Goal: Task Accomplishment & Management: Complete application form

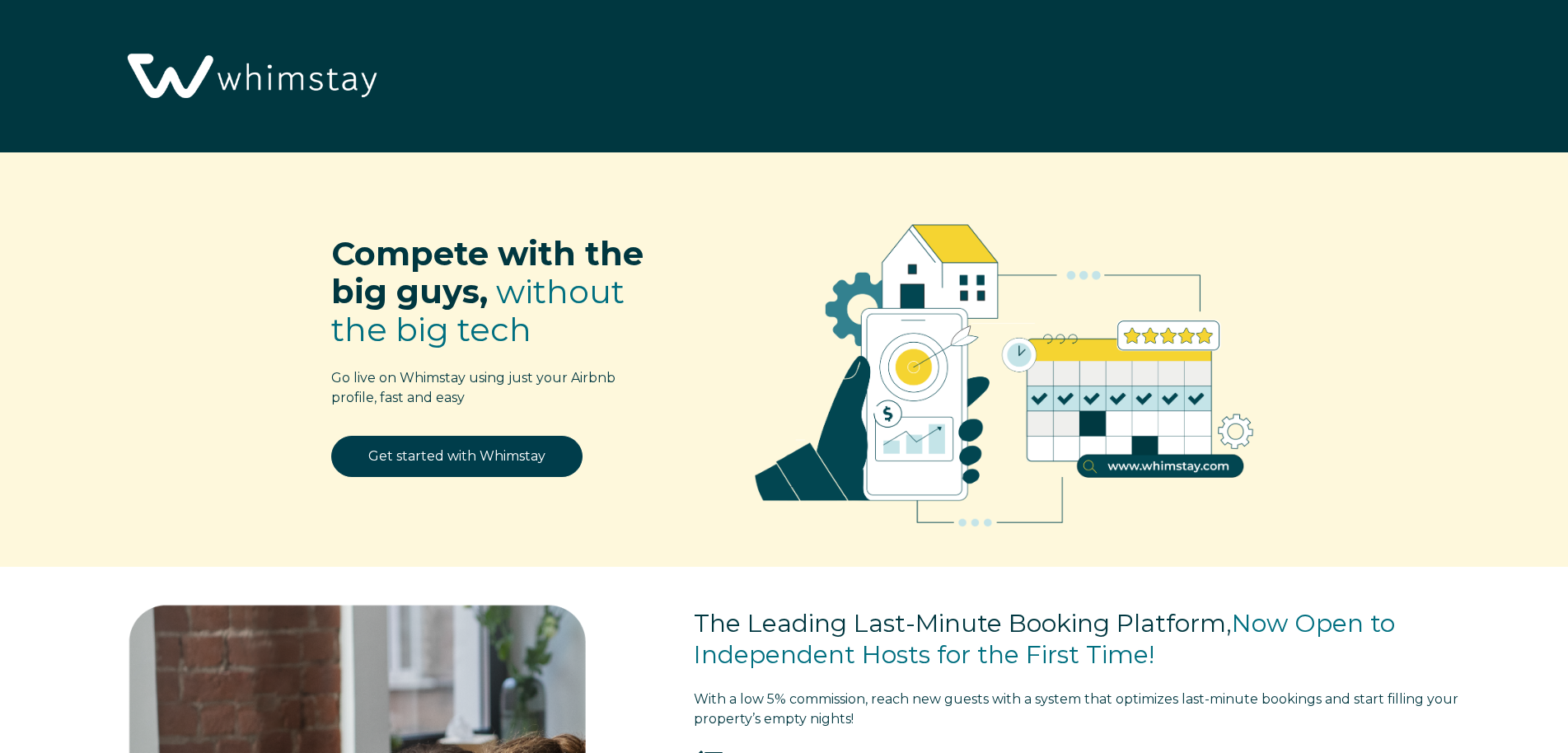
select select "GH"
click at [538, 451] on link "Get started with Whimstay" at bounding box center [456, 456] width 251 height 41
select select "GH"
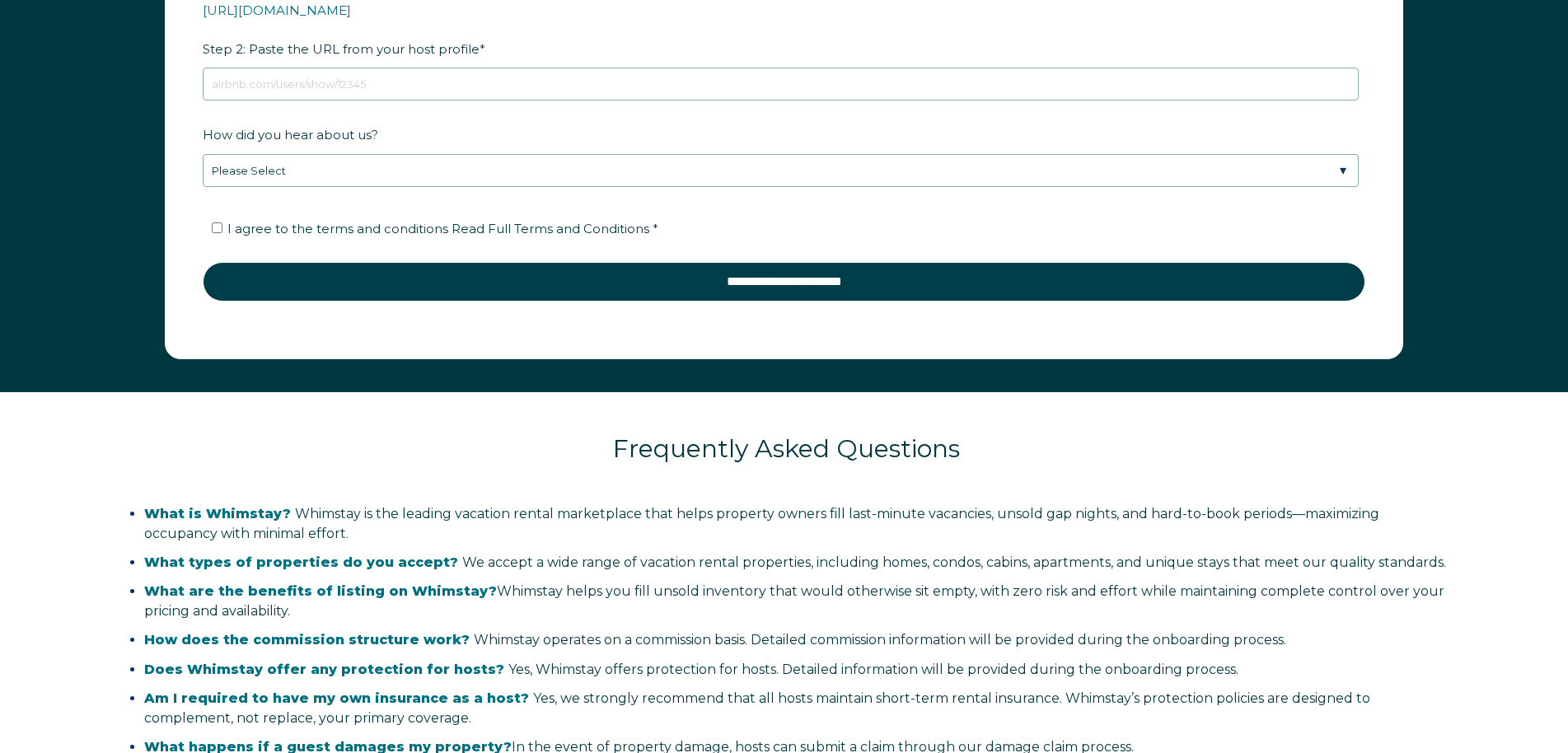
drag, startPoint x: 1503, startPoint y: 237, endPoint x: 1504, endPoint y: 334, distance: 97.0
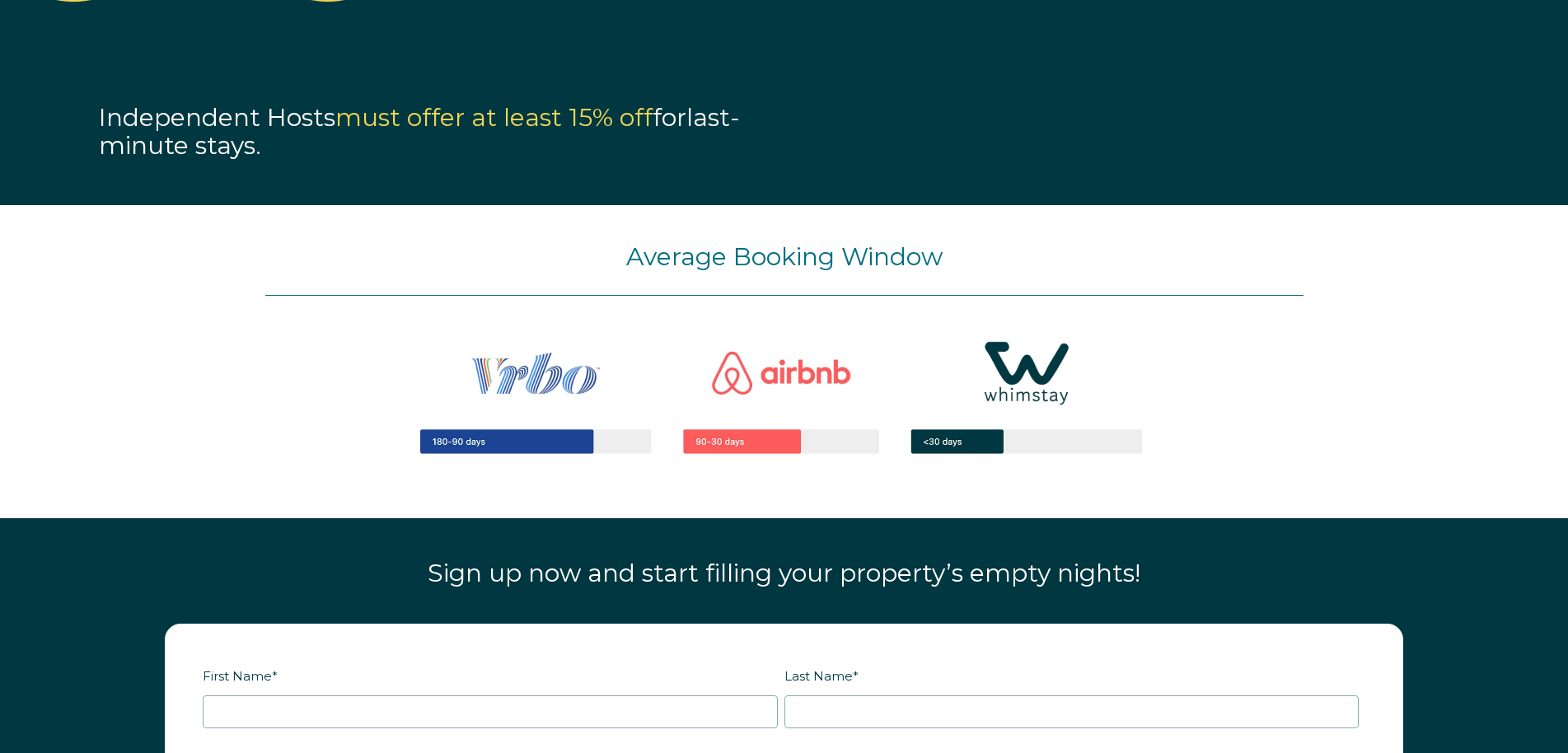
scroll to position [1444, 0]
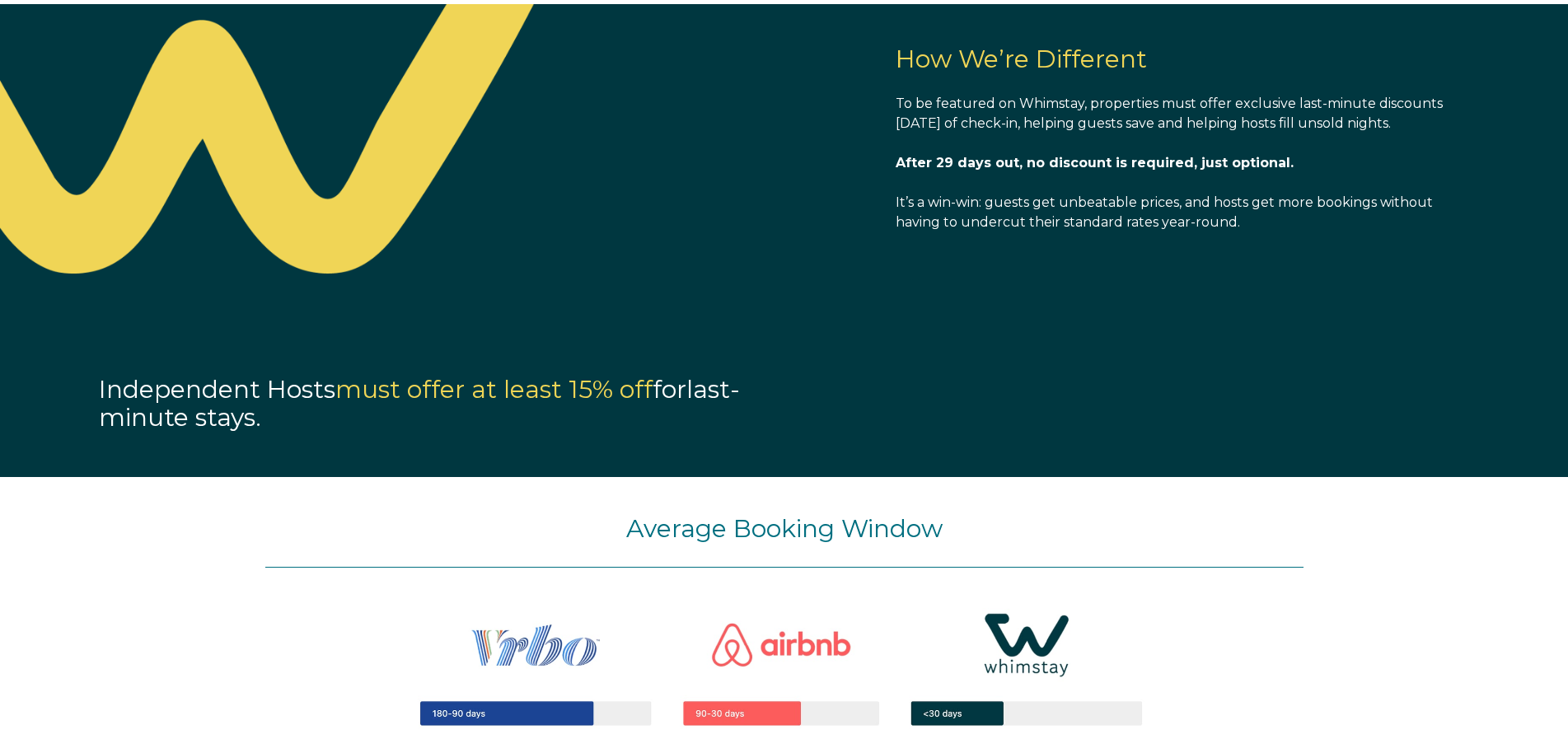
drag, startPoint x: 1495, startPoint y: 418, endPoint x: 1491, endPoint y: 176, distance: 242.0
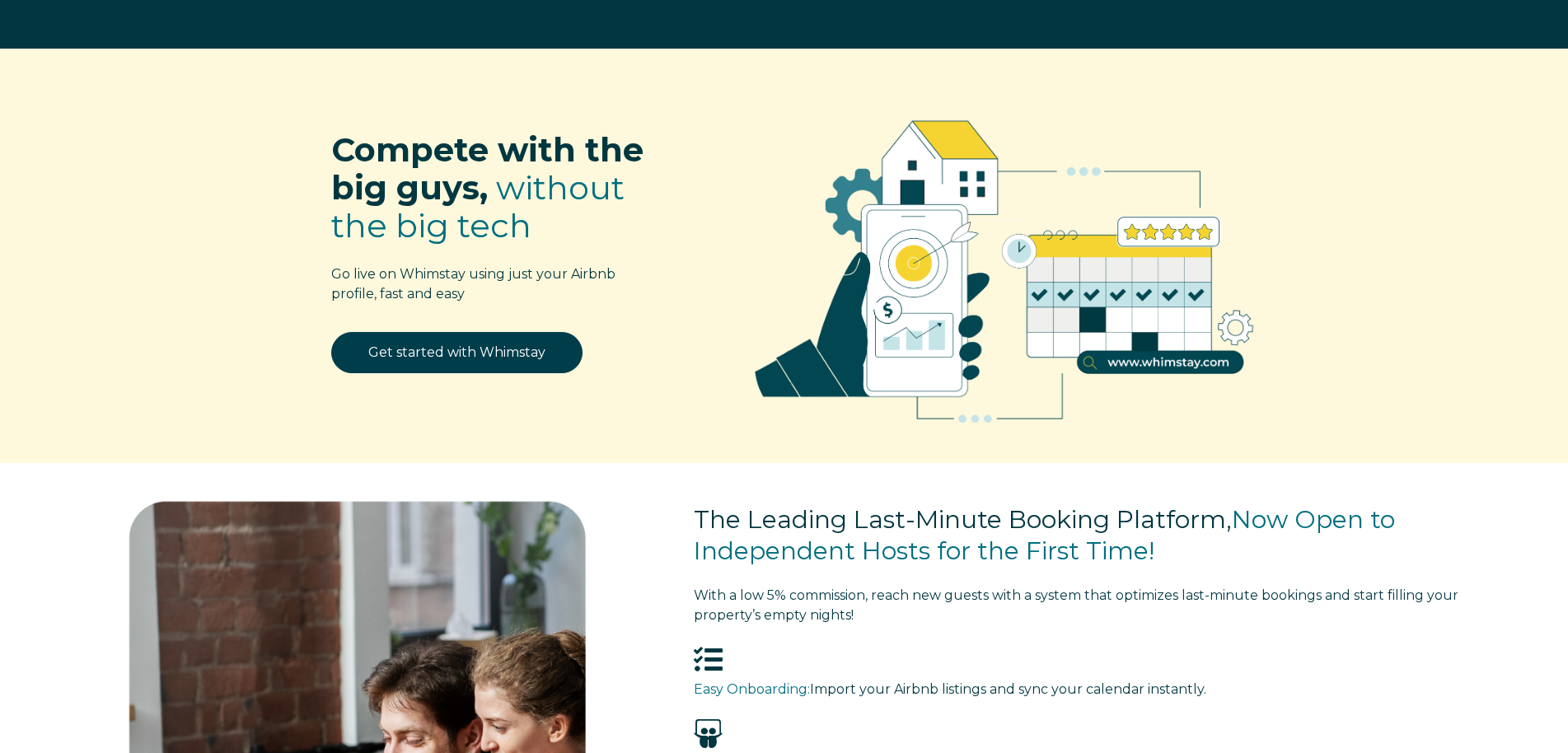
scroll to position [0, 0]
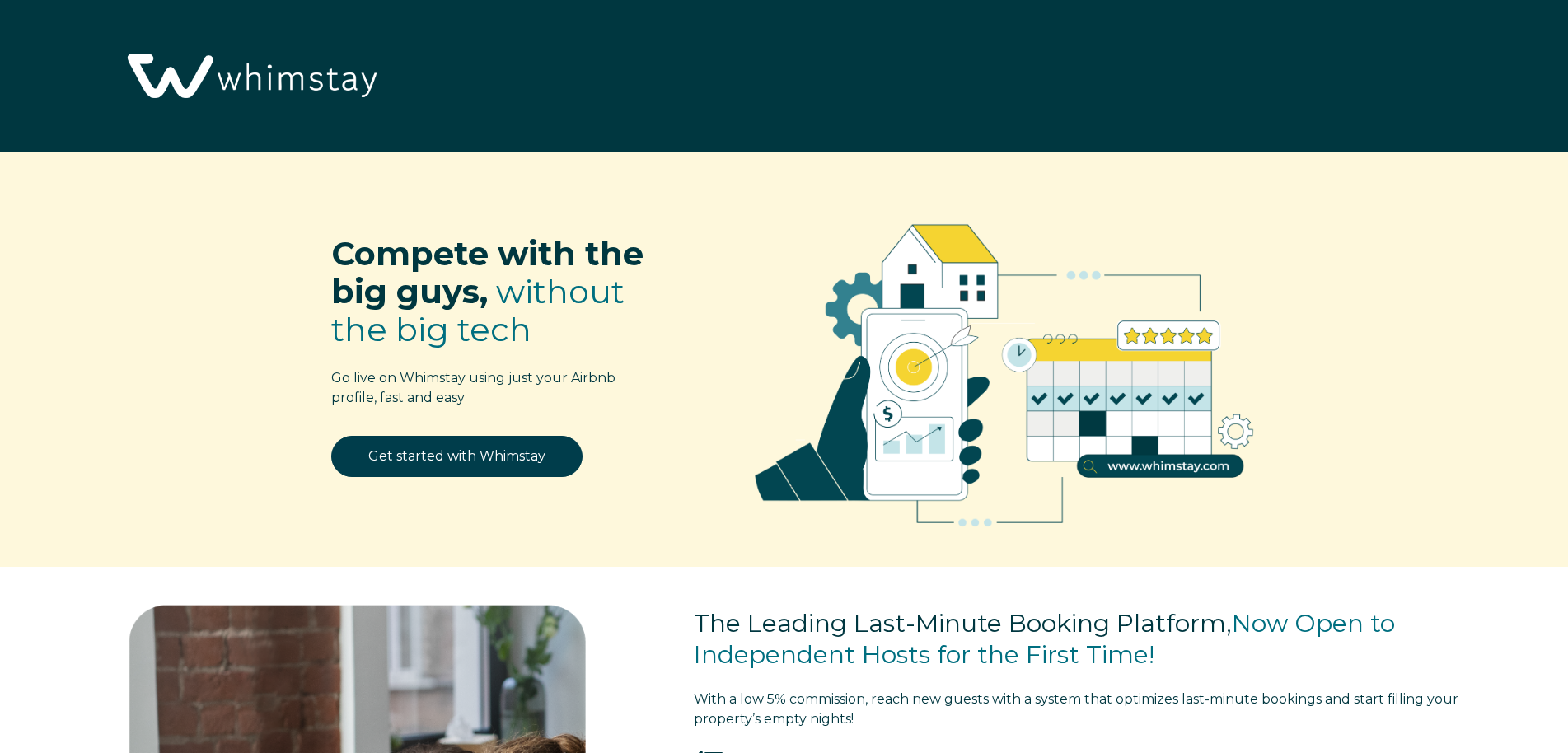
drag, startPoint x: 1471, startPoint y: 311, endPoint x: 1467, endPoint y: 129, distance: 182.0
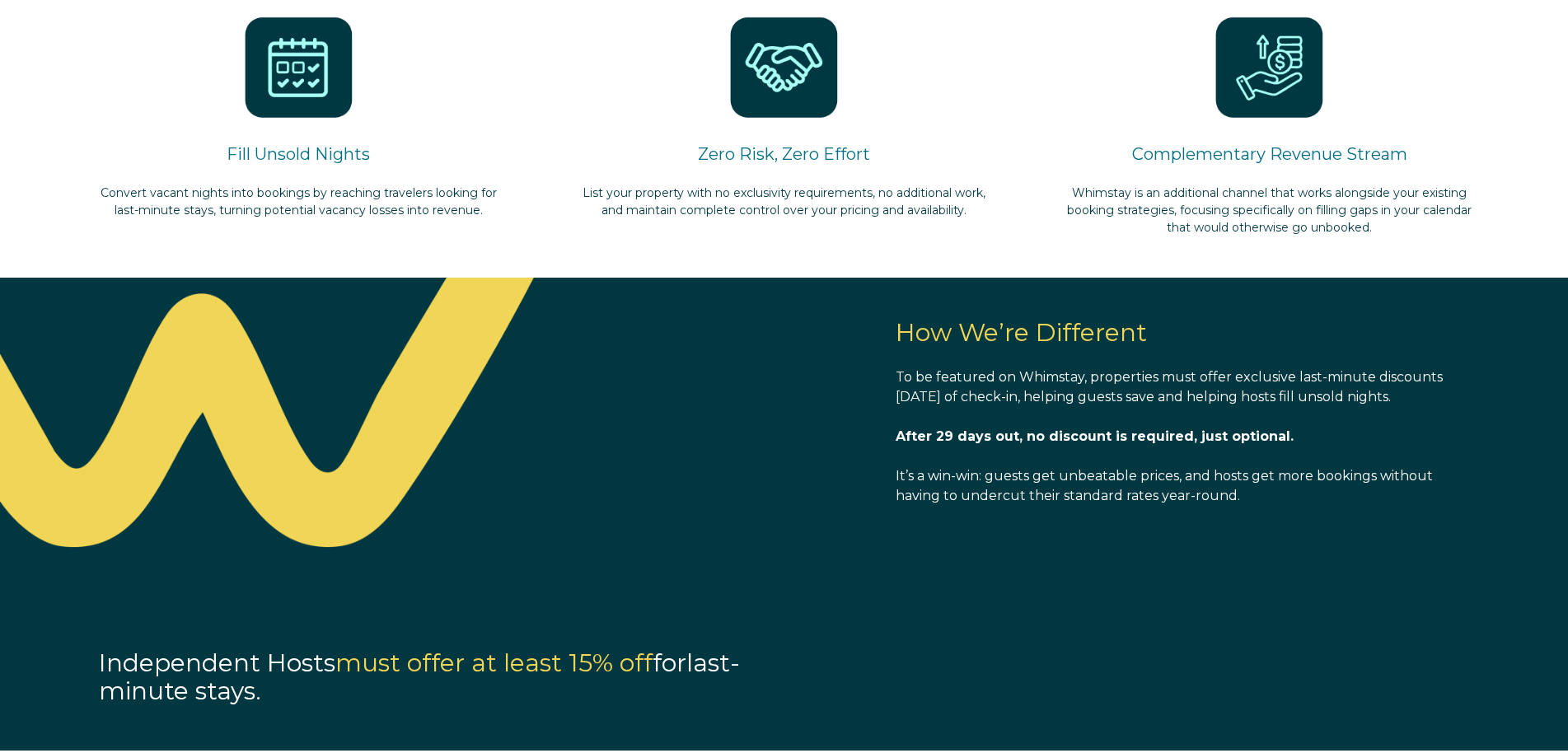
drag, startPoint x: 1466, startPoint y: 174, endPoint x: 1464, endPoint y: 315, distance: 141.0
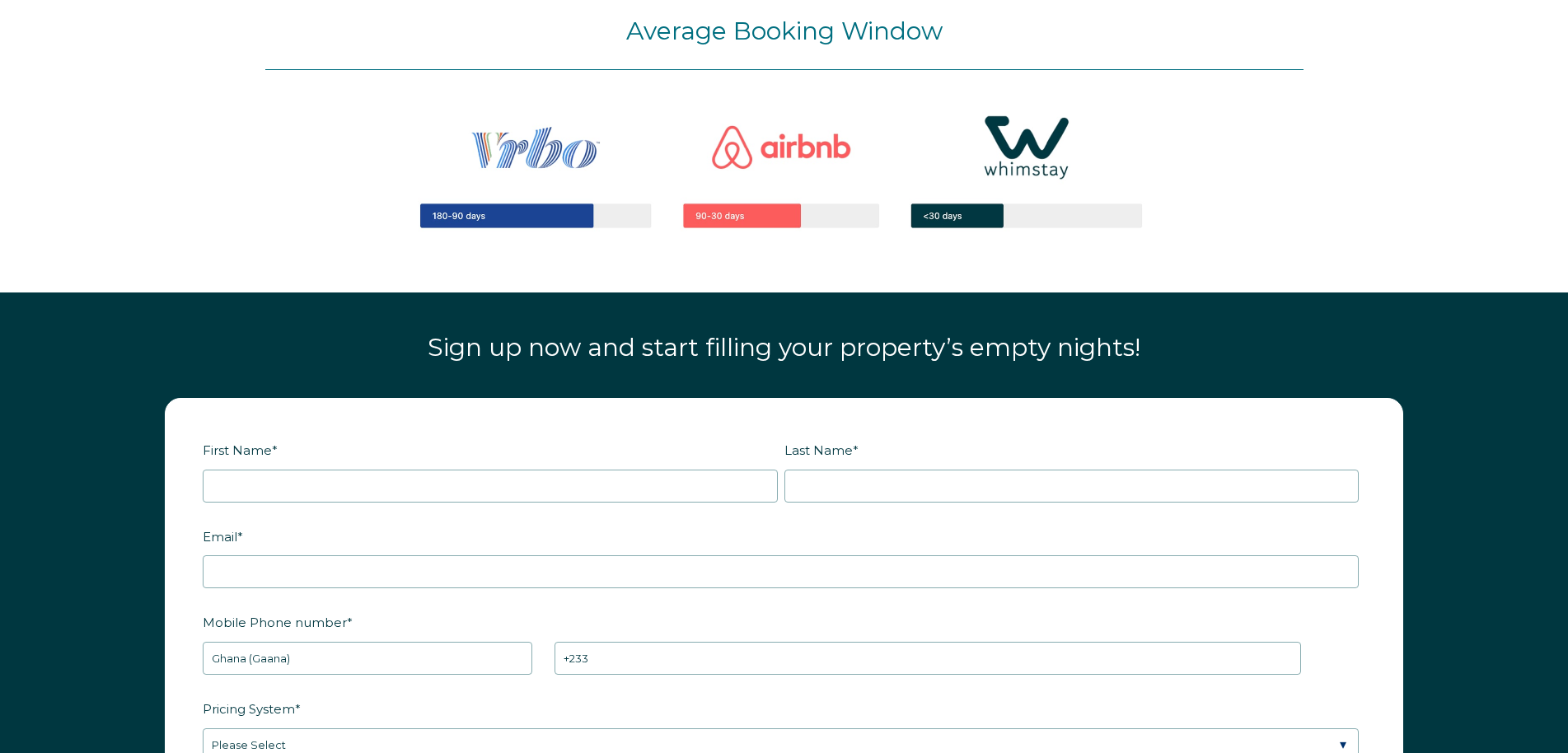
drag, startPoint x: 1406, startPoint y: 383, endPoint x: 1385, endPoint y: 473, distance: 92.4
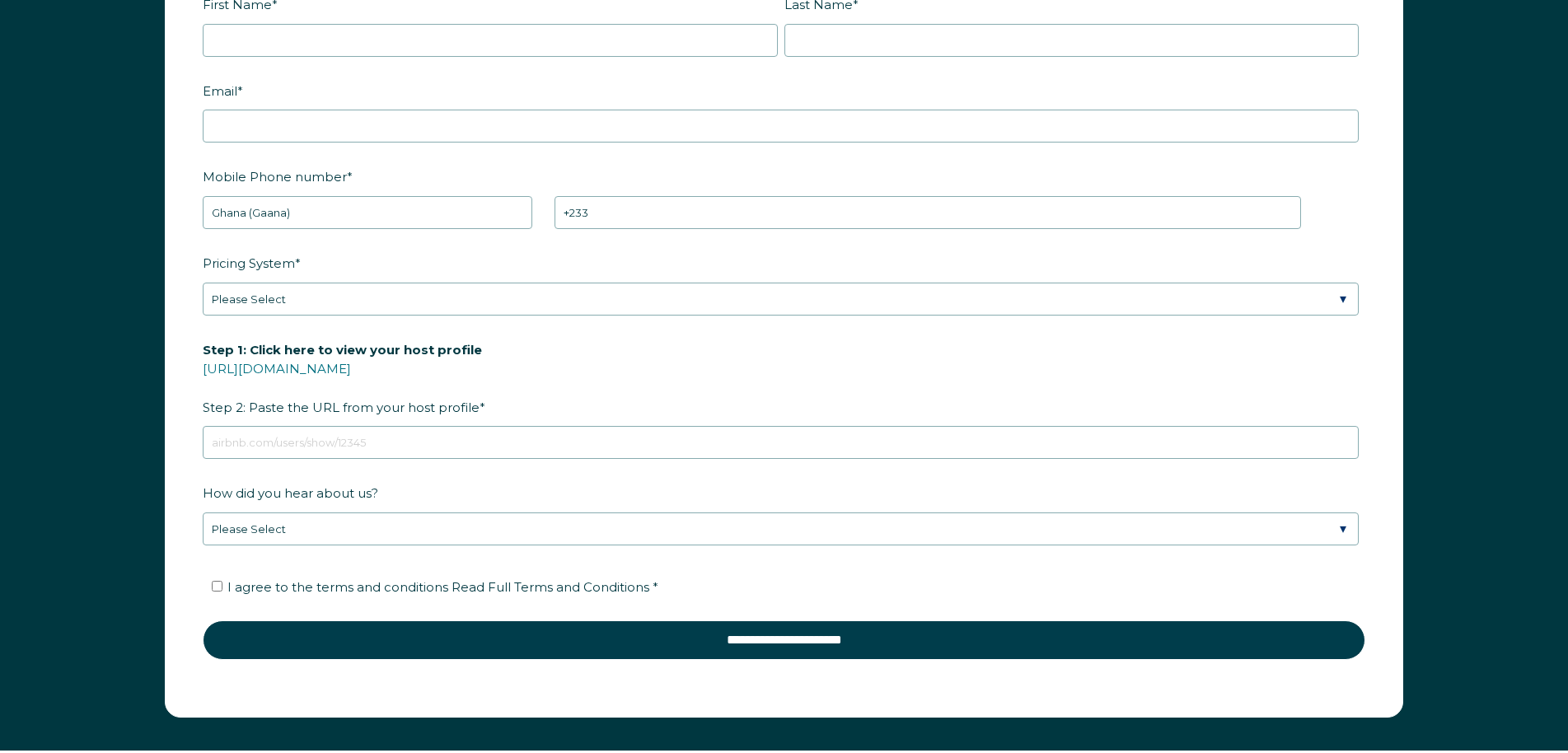
drag, startPoint x: 1399, startPoint y: 249, endPoint x: 1431, endPoint y: 372, distance: 127.1
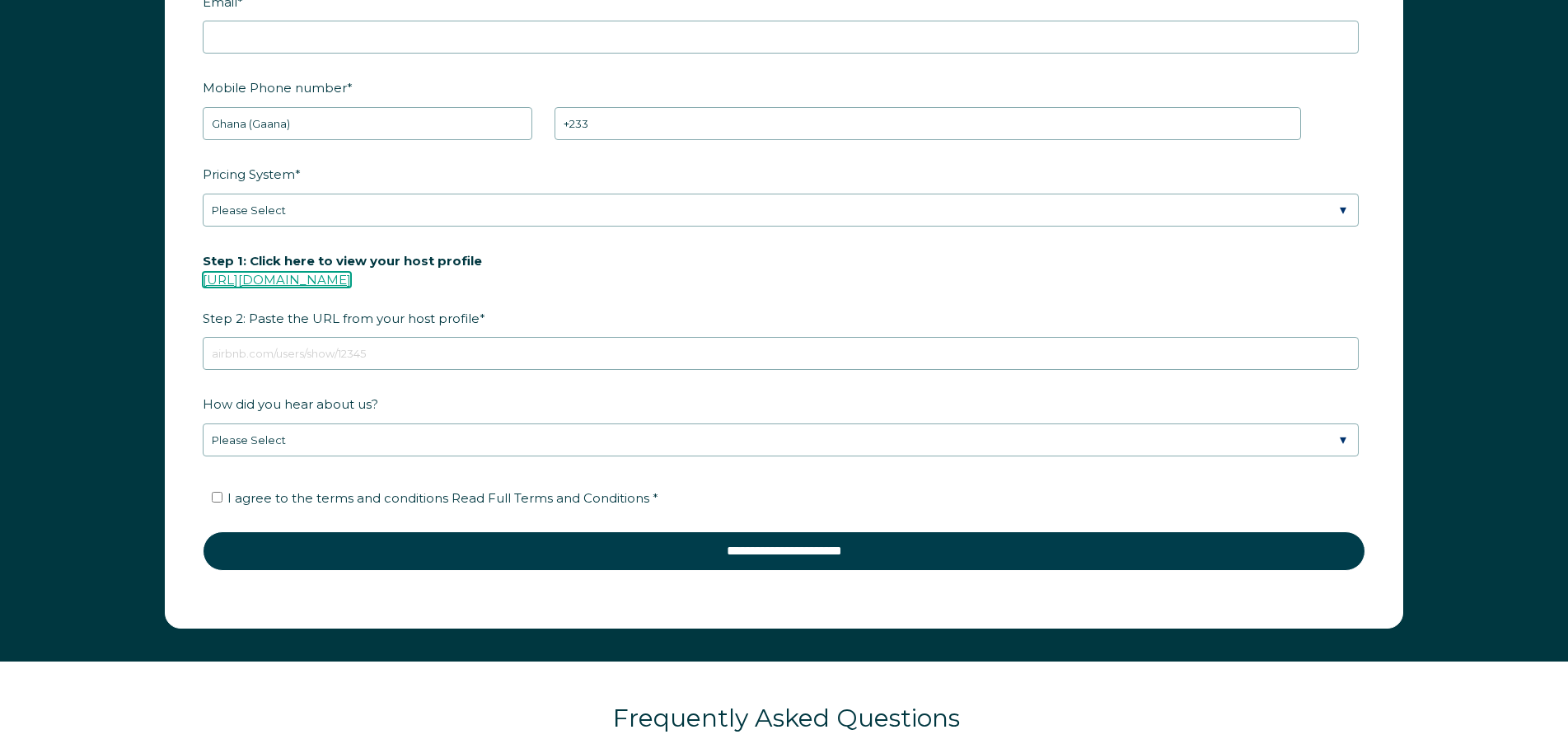
click at [351, 274] on link "[URL][DOMAIN_NAME]" at bounding box center [276, 280] width 148 height 15
click at [738, 231] on fieldset "Pricing System * Please Select Manual Airbnb Smart Pricing PriceLabs Wheelhouse…" at bounding box center [784, 202] width 1162 height 87
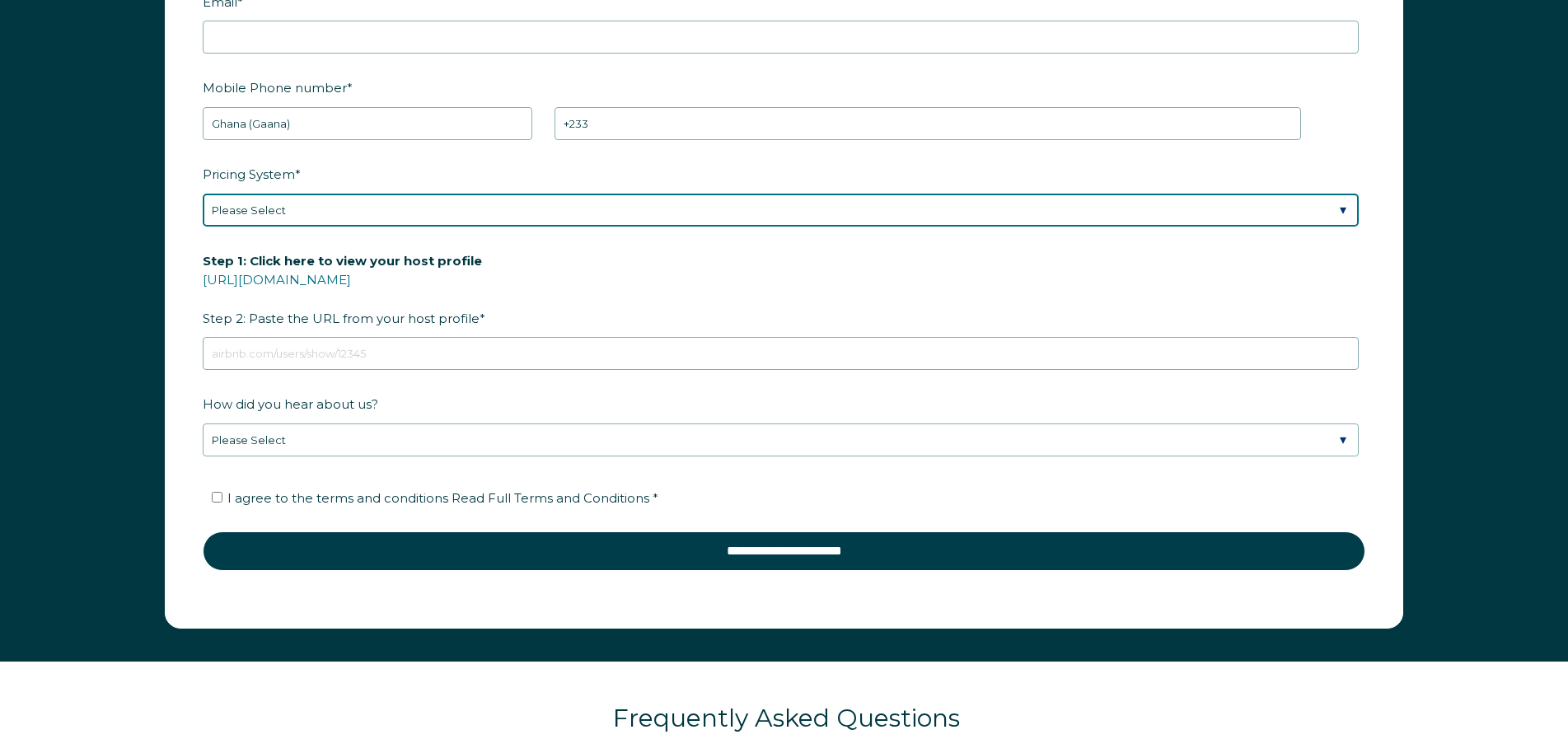
select select "Dynamic"
click option "3rd Party - Dynamic" at bounding box center [0, 0] width 0 height 0
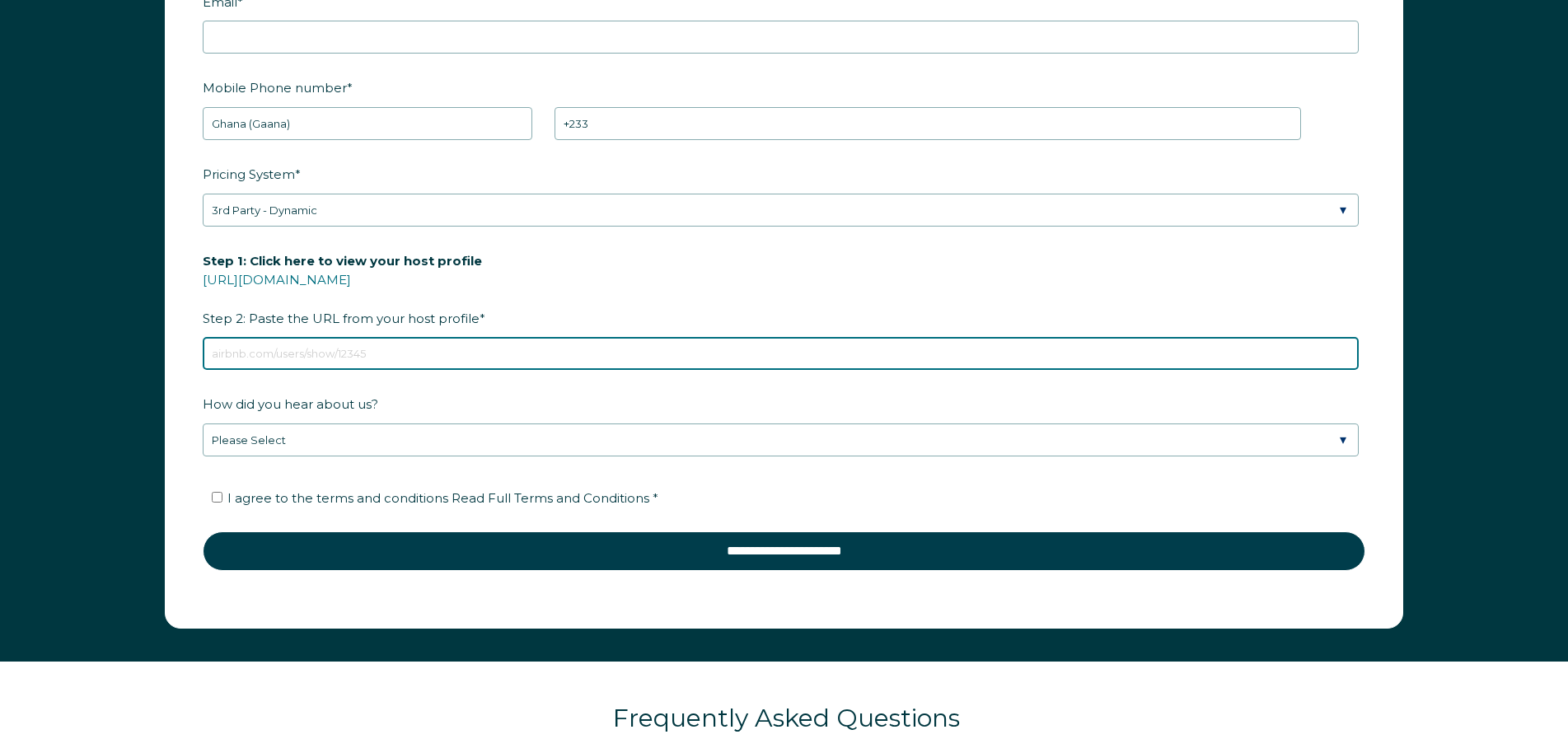
click at [755, 363] on input "Step 1: Click here to view your host profile https://www.airbnb.com/users/show/…" at bounding box center [780, 353] width 1156 height 33
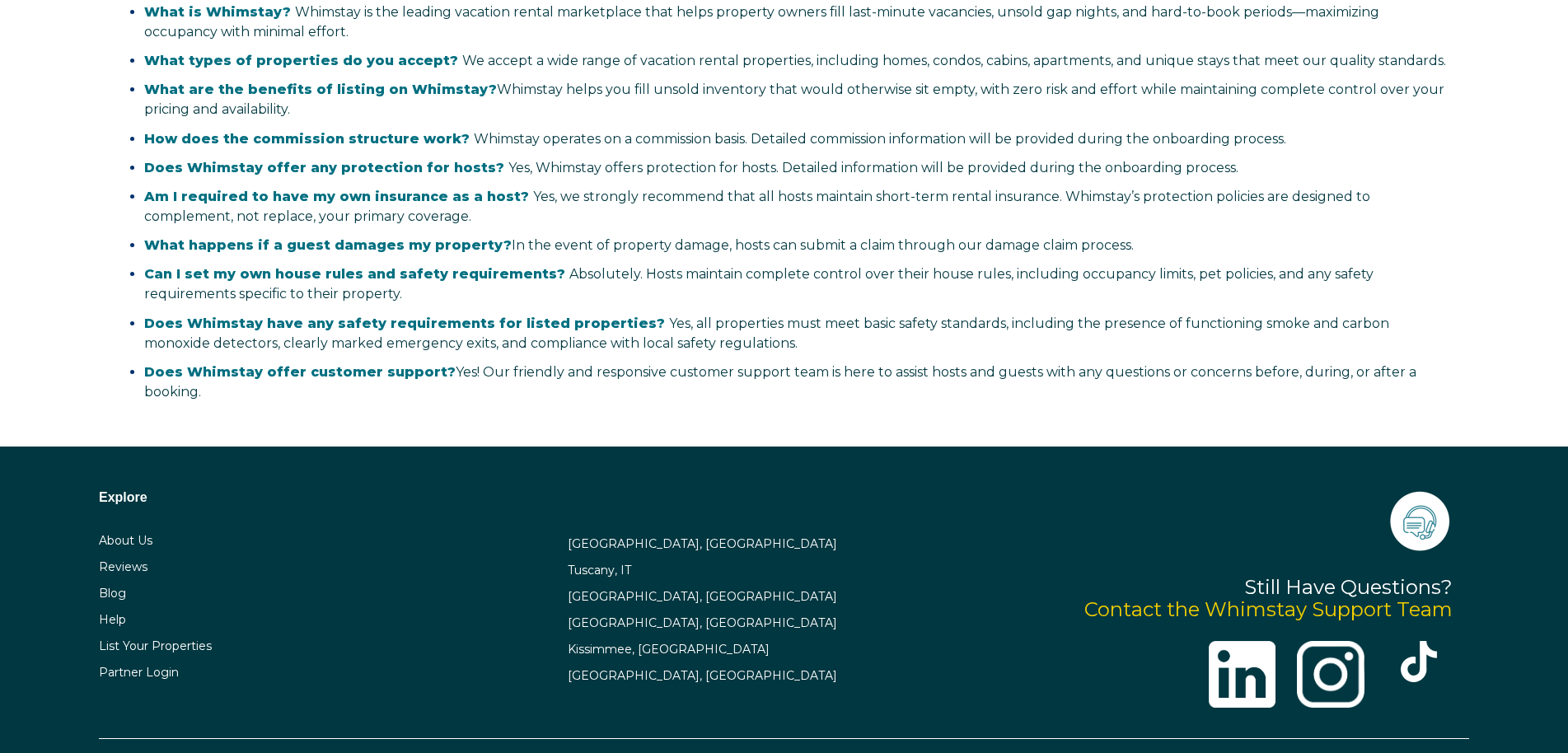
scroll to position [3417, 0]
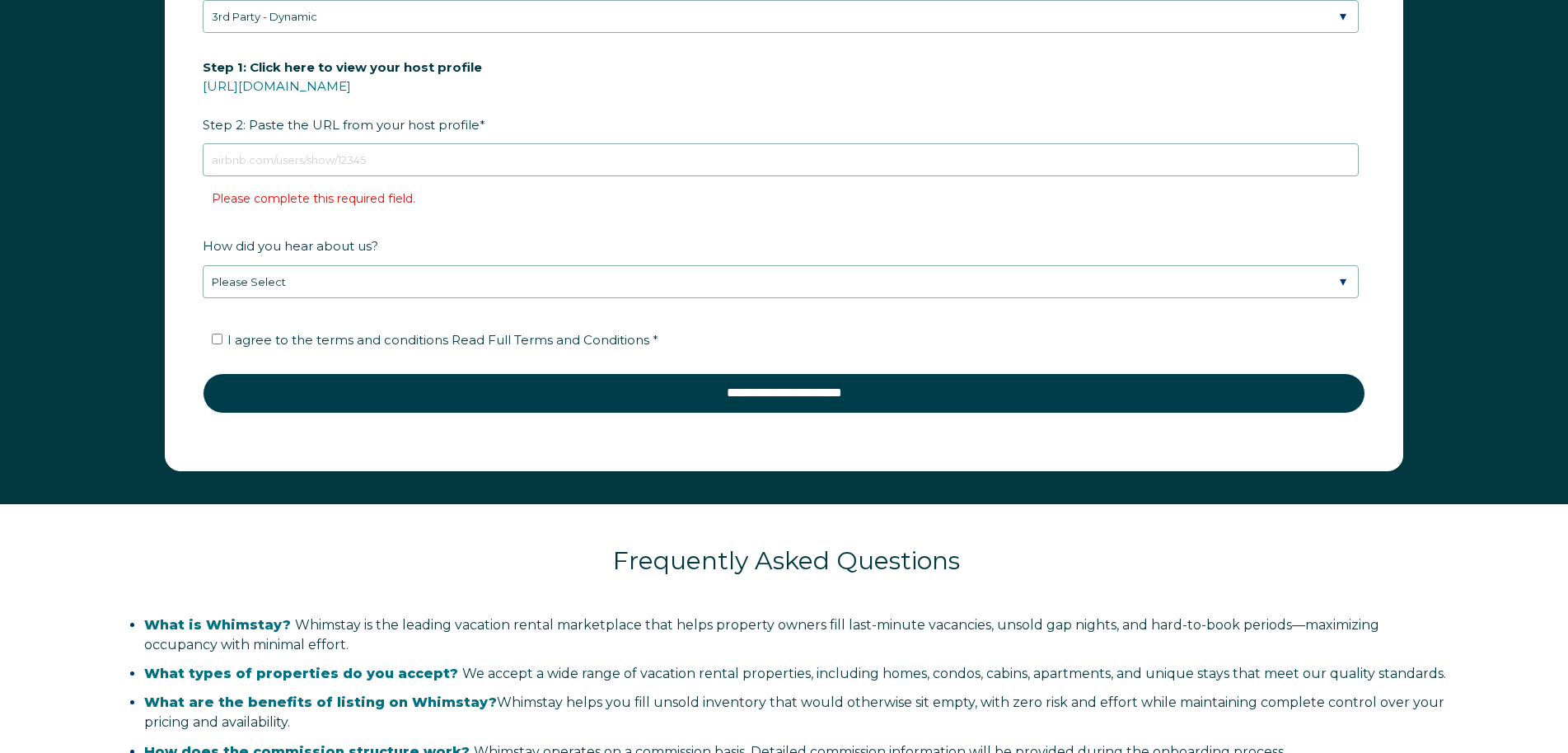
drag, startPoint x: 1453, startPoint y: 470, endPoint x: 1425, endPoint y: 352, distance: 121.3
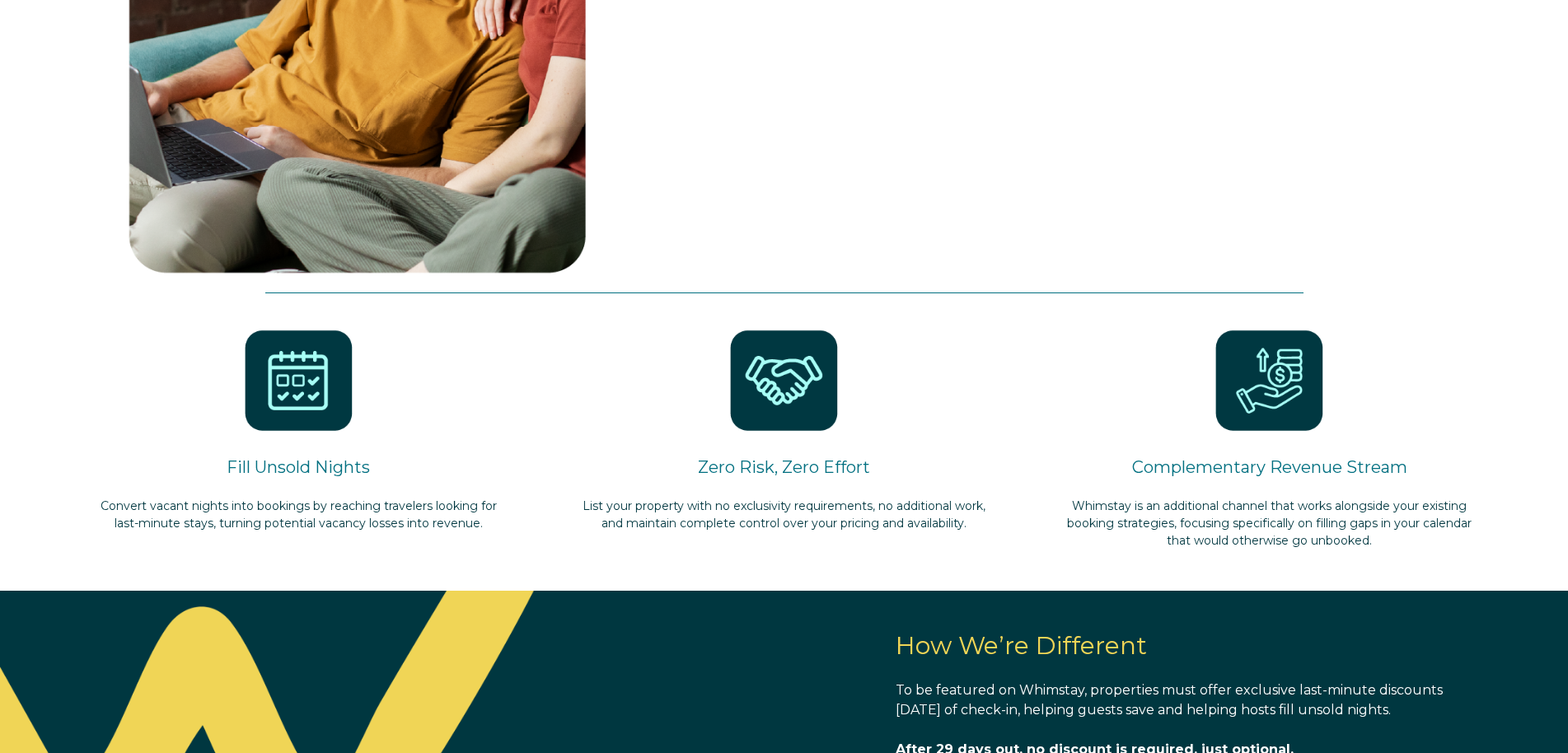
drag, startPoint x: 1425, startPoint y: 352, endPoint x: 1418, endPoint y: 230, distance: 122.2
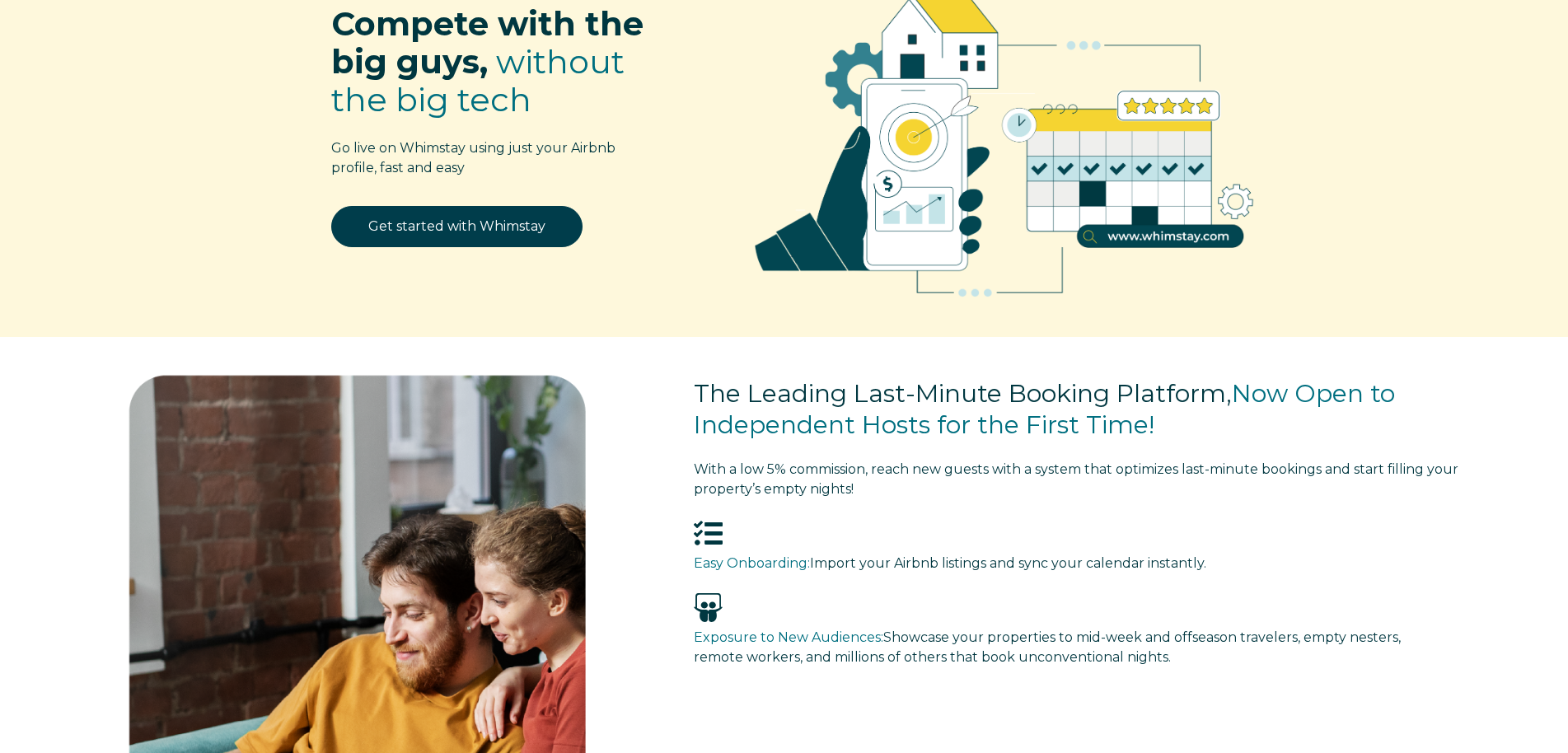
scroll to position [0, 0]
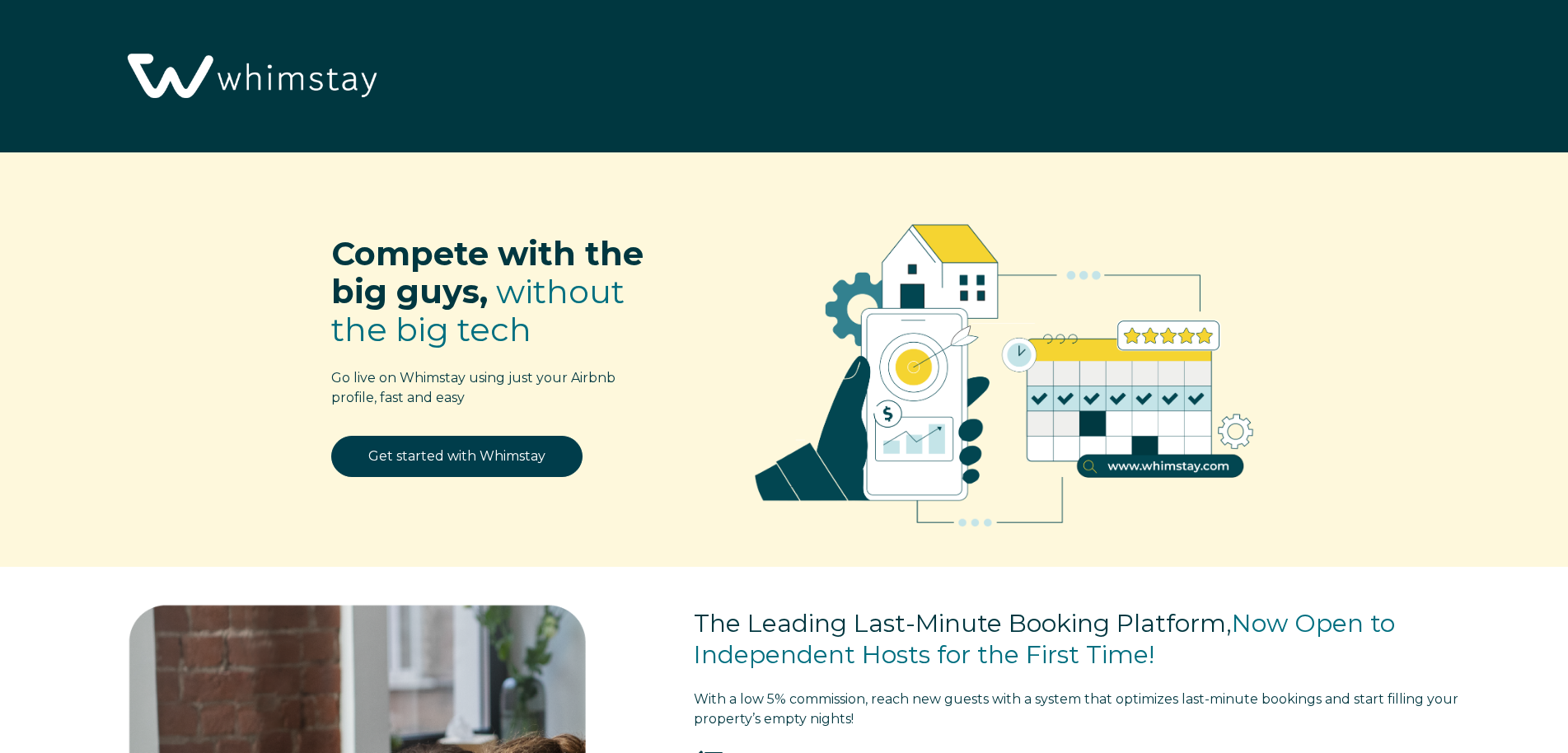
drag, startPoint x: 1417, startPoint y: 230, endPoint x: 1413, endPoint y: 85, distance: 145.1
click at [193, 74] on img at bounding box center [250, 77] width 269 height 138
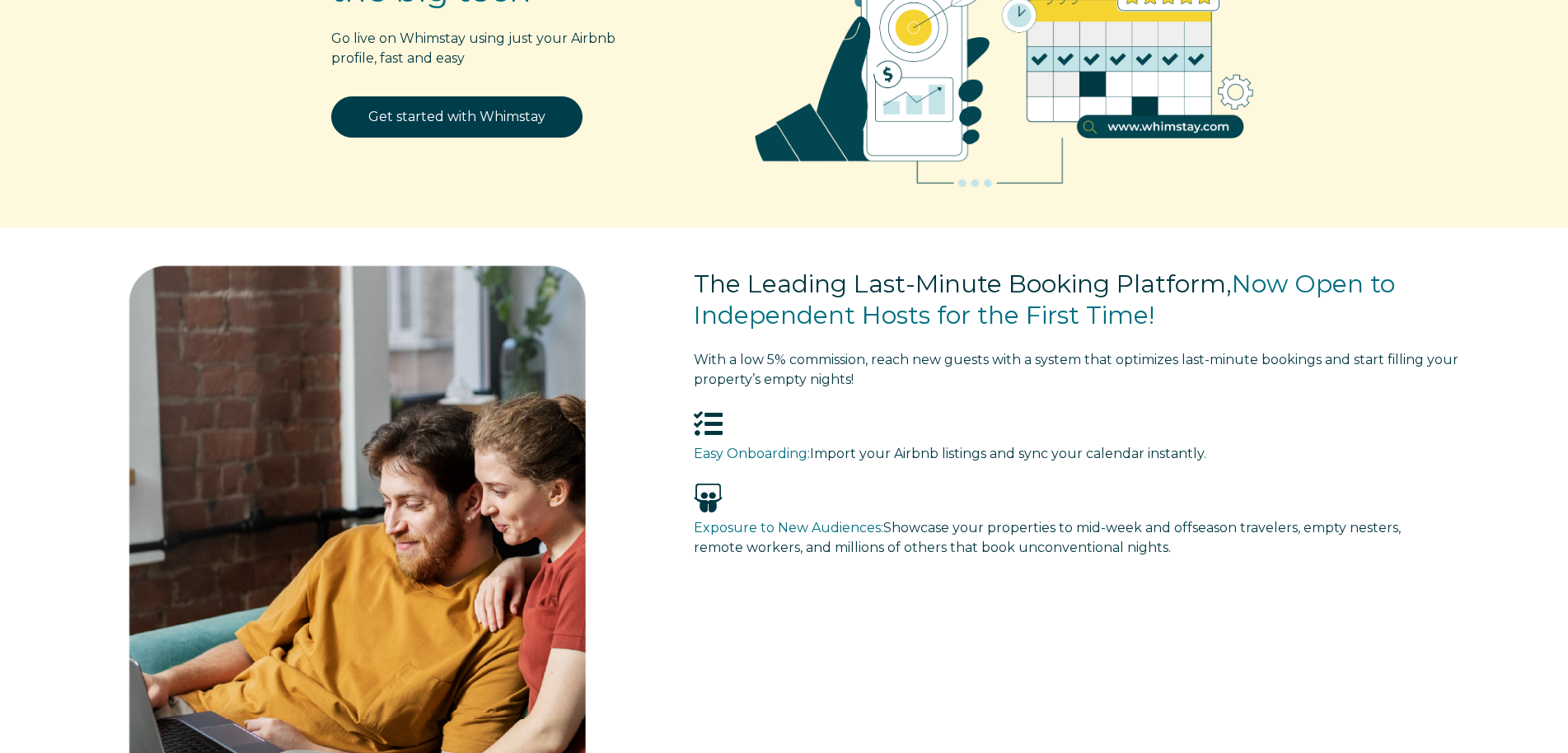
drag, startPoint x: 754, startPoint y: 478, endPoint x: 790, endPoint y: 617, distance: 143.6
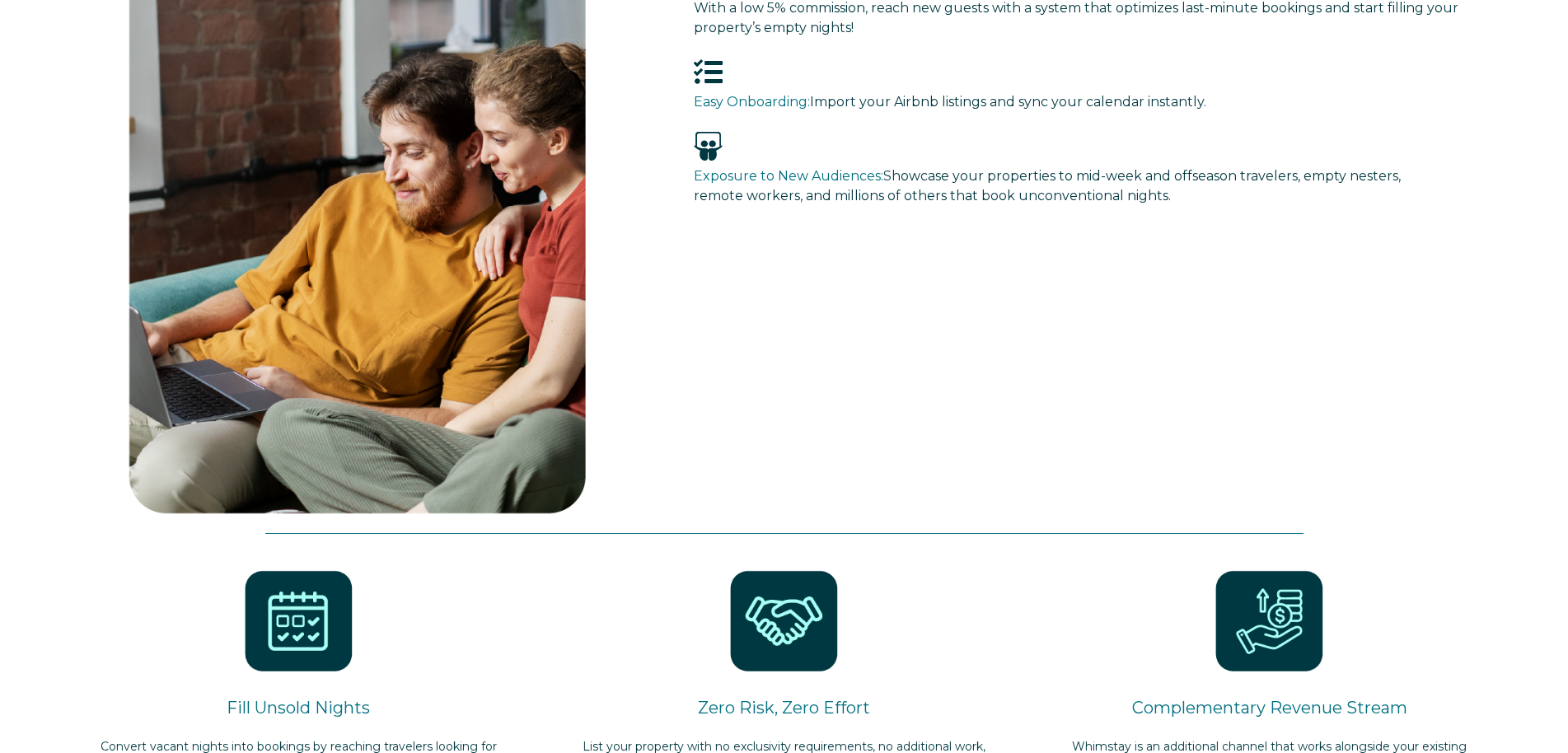
scroll to position [899, 0]
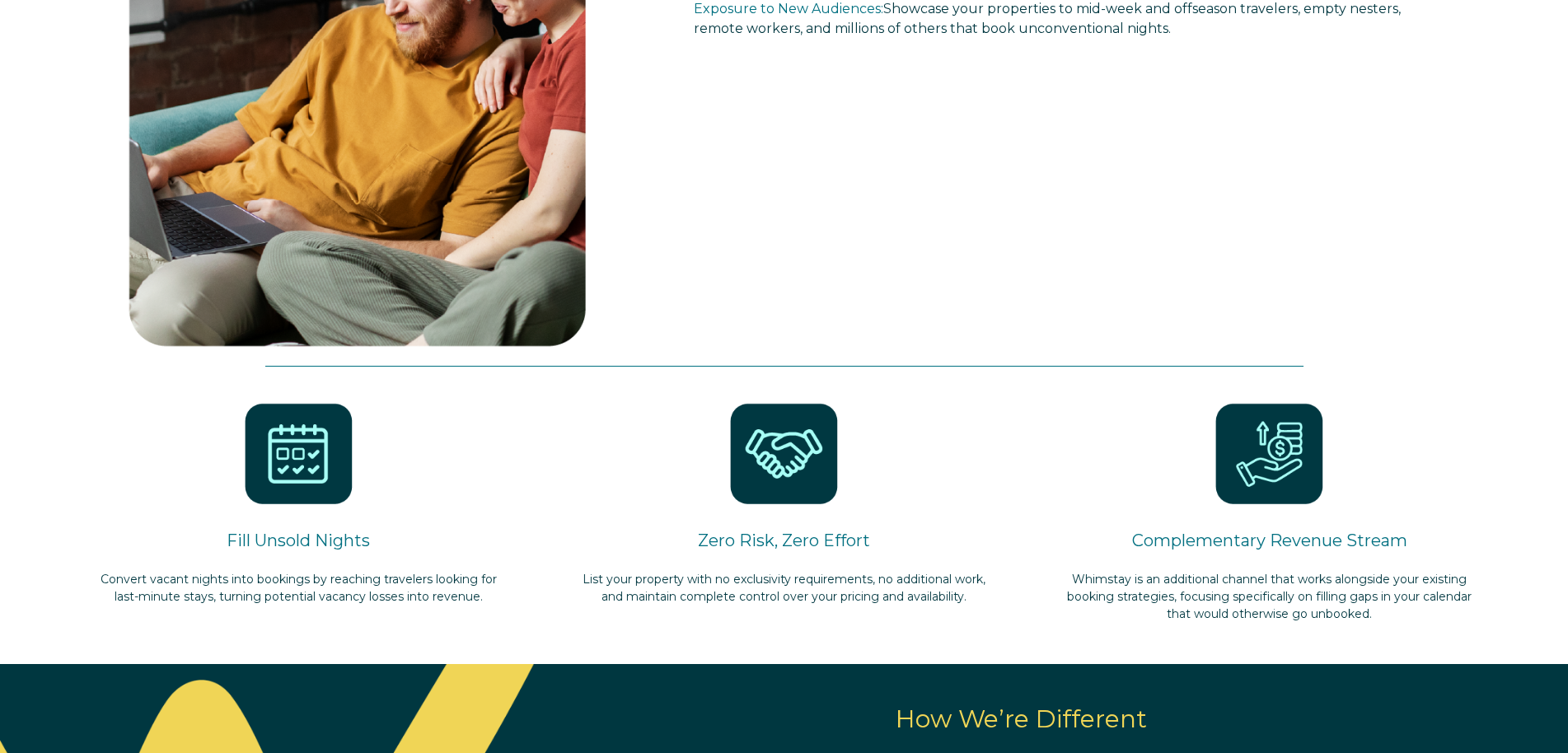
drag, startPoint x: 798, startPoint y: 604, endPoint x: 818, endPoint y: 701, distance: 99.0
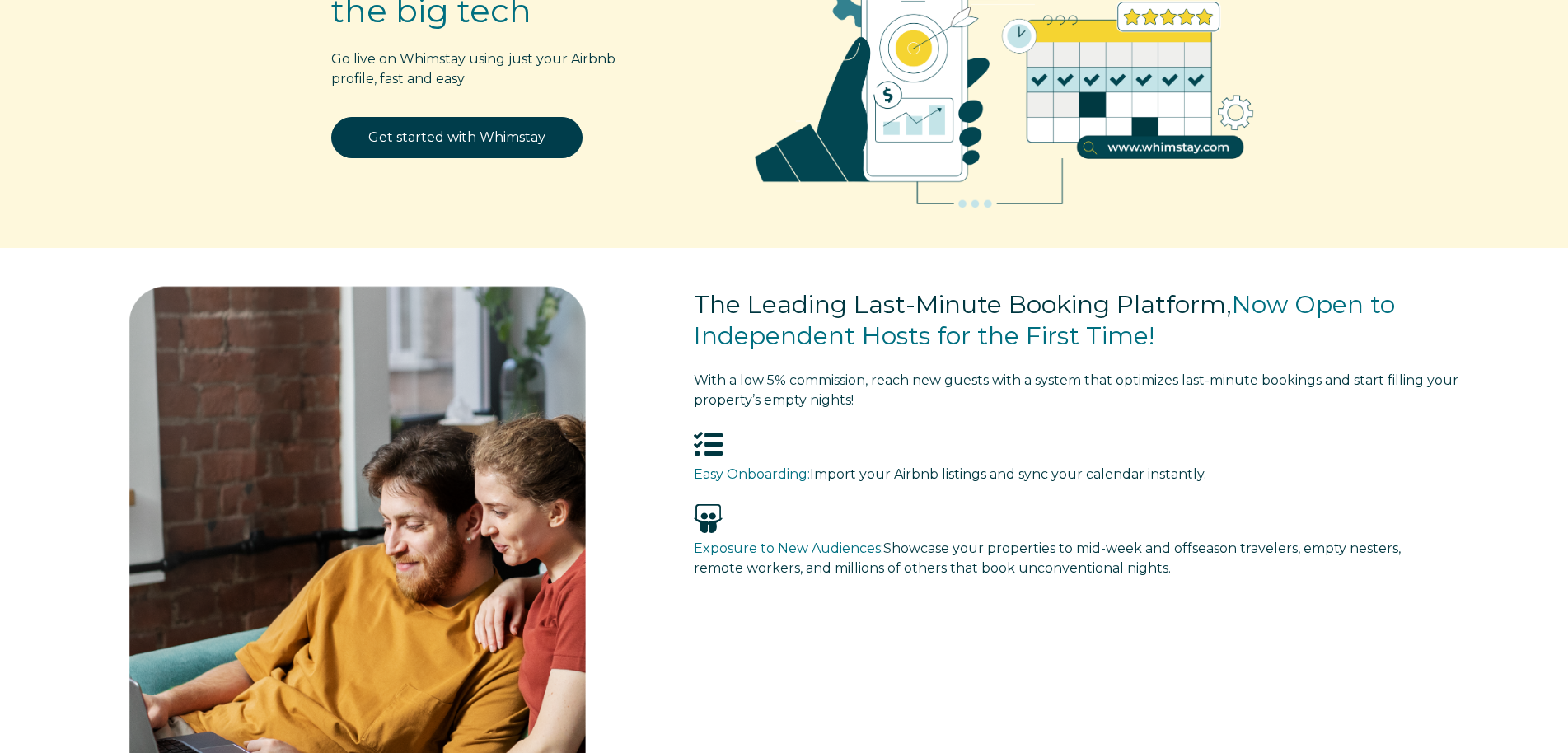
scroll to position [235, 0]
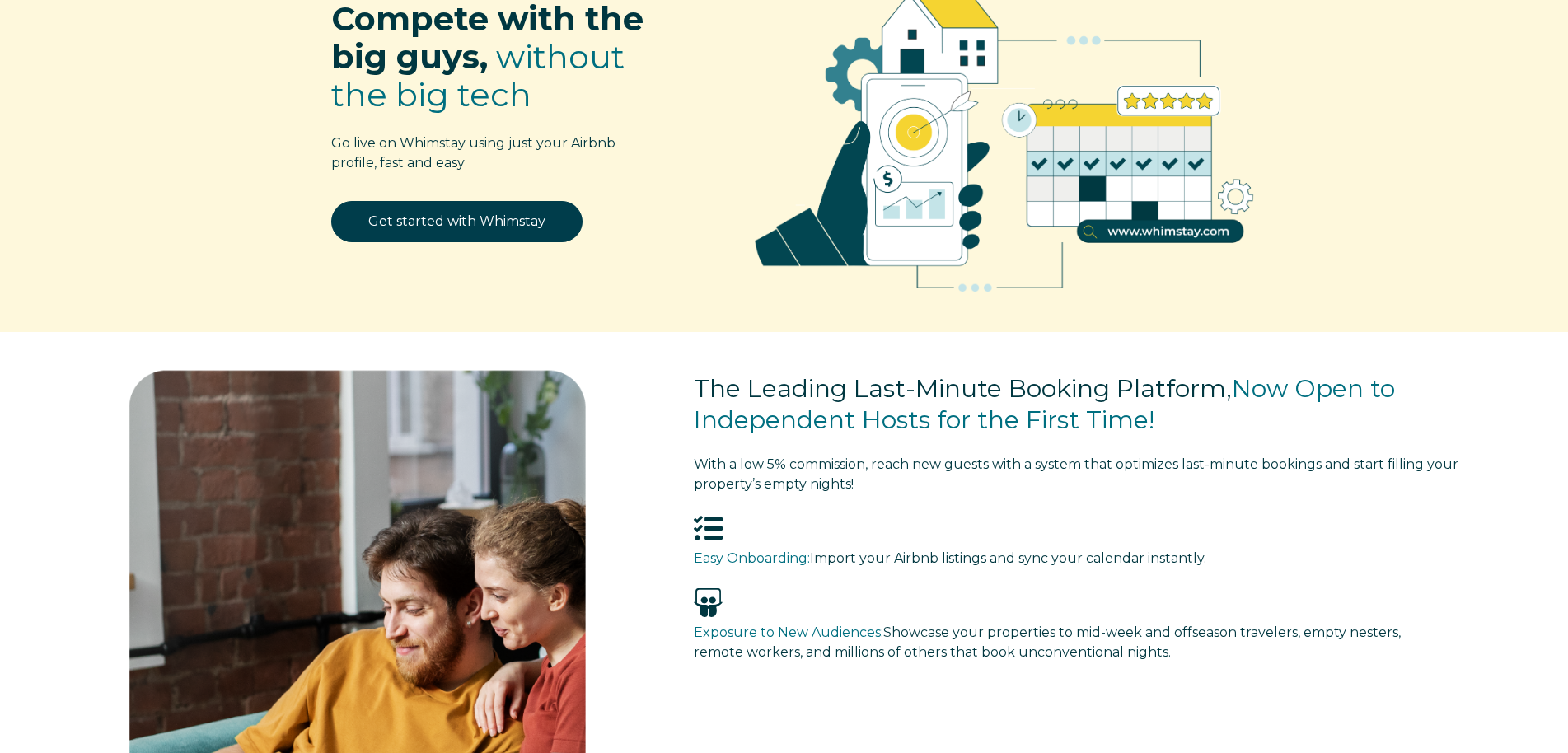
click at [1561, 111] on div "Compete with the big guys, without the big tech Go live on Whimstay using just …" at bounding box center [784, 125] width 1568 height 415
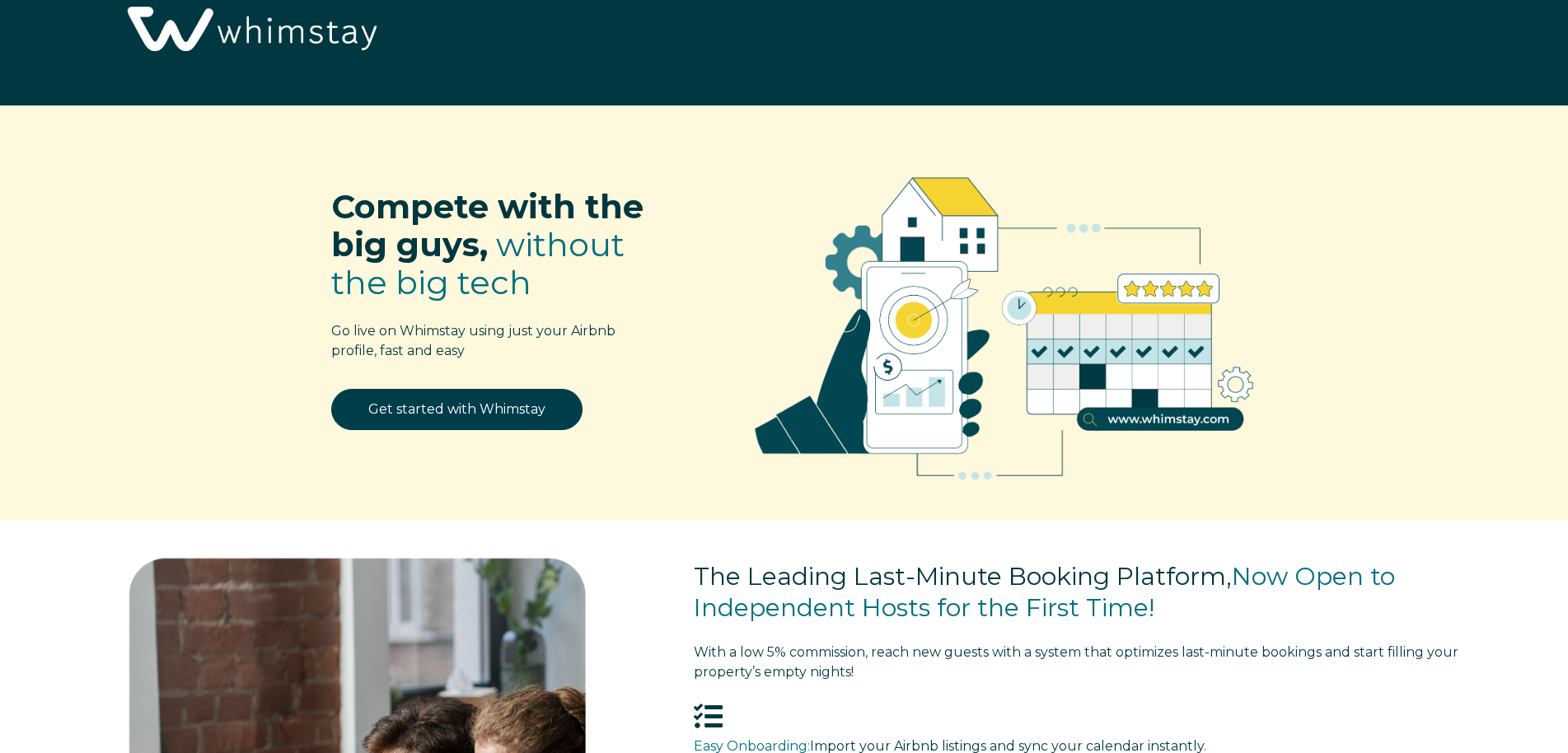
scroll to position [0, 0]
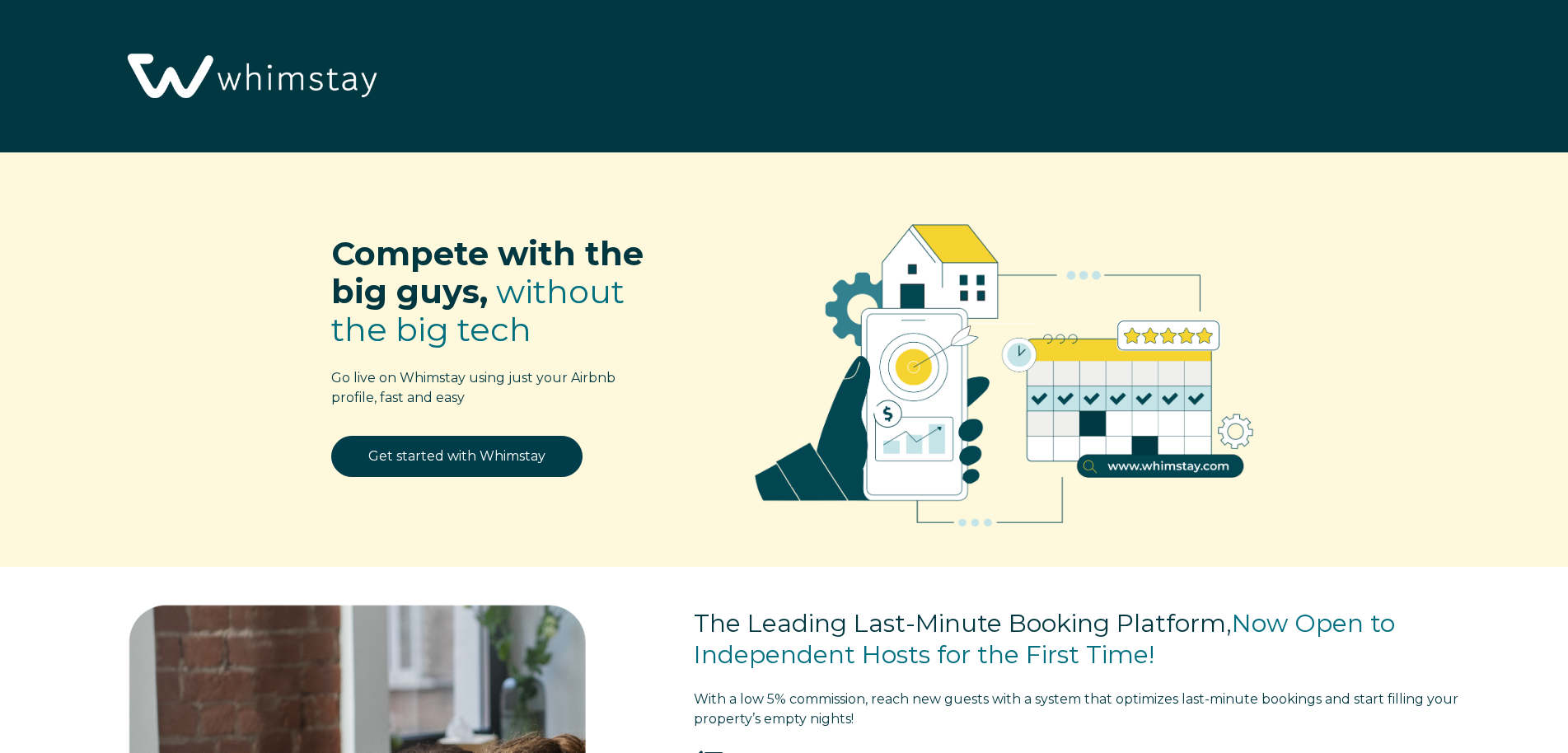
click at [172, 78] on img at bounding box center [250, 77] width 269 height 138
select select "GH"
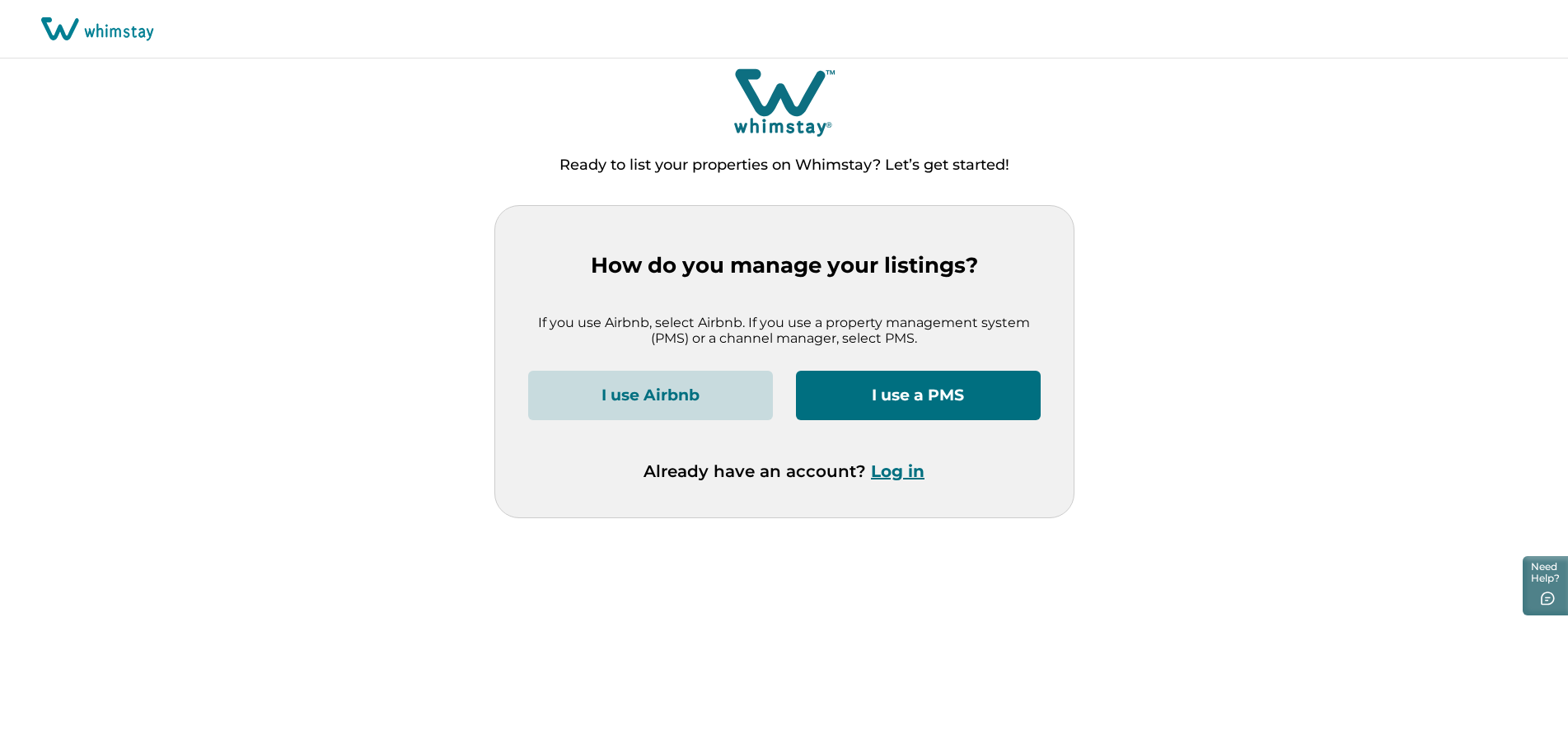
click at [586, 395] on button "I use Airbnb" at bounding box center [650, 395] width 244 height 50
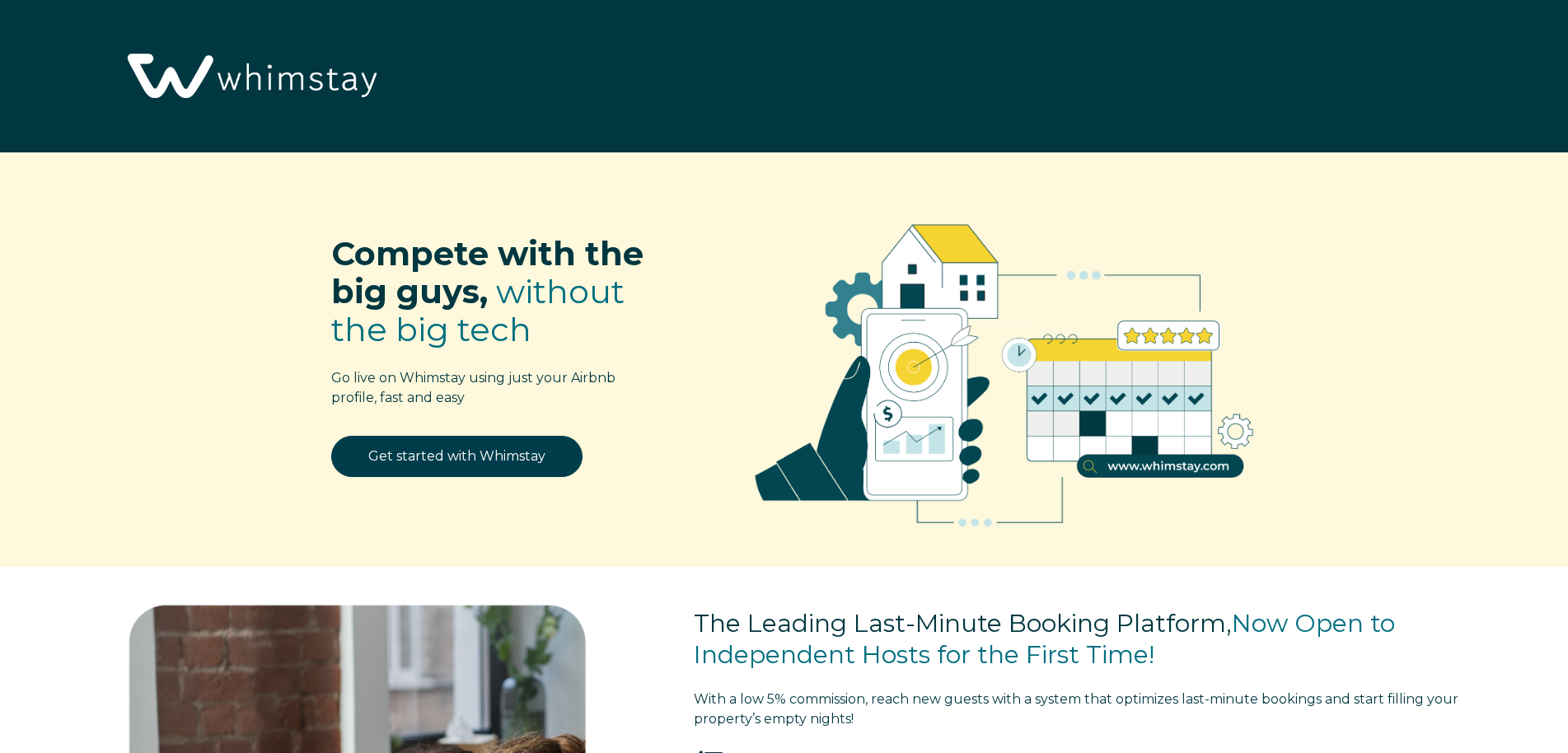
select select "GH"
click at [531, 454] on link "Get started with Whimstay" at bounding box center [456, 456] width 251 height 41
select select "GH"
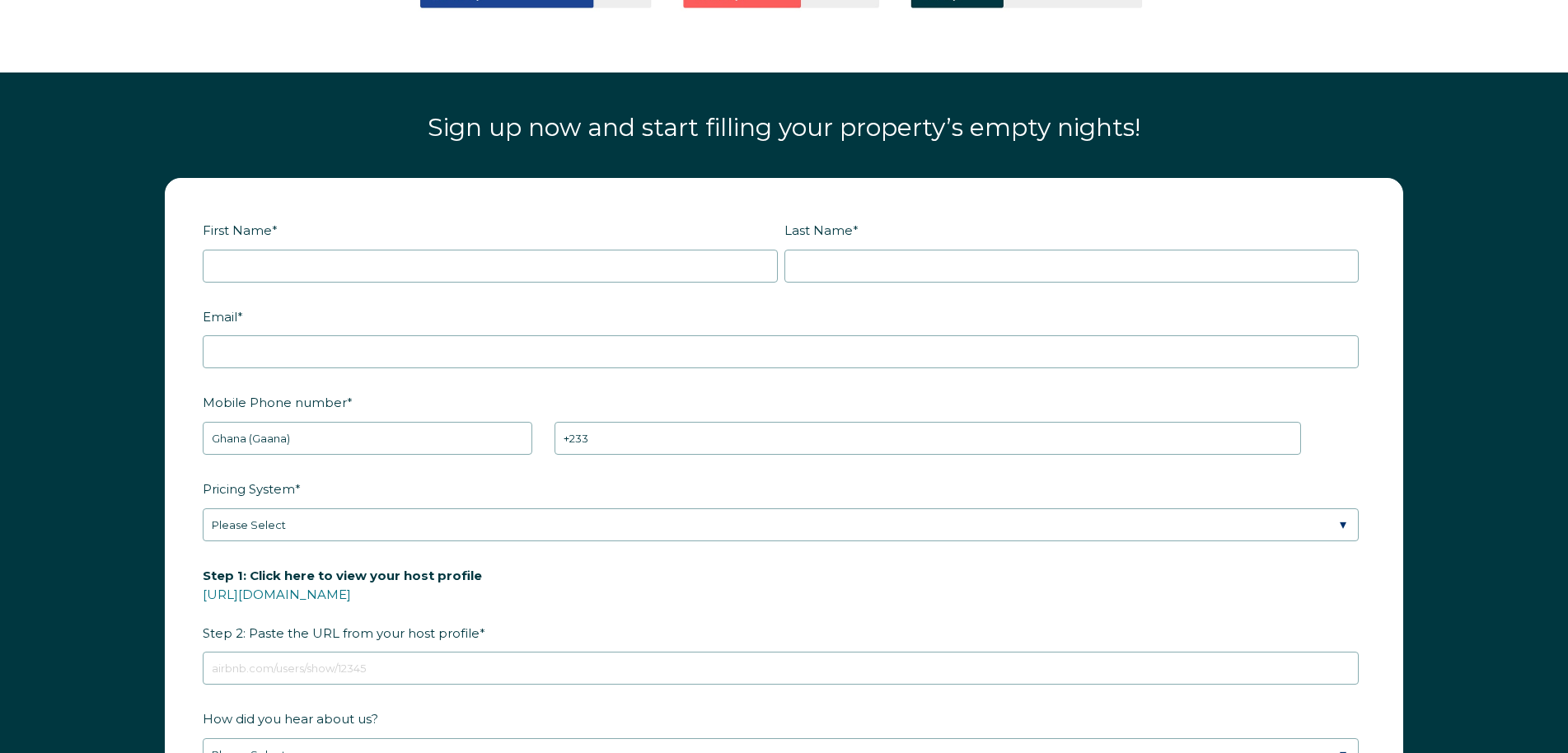
scroll to position [2236, 0]
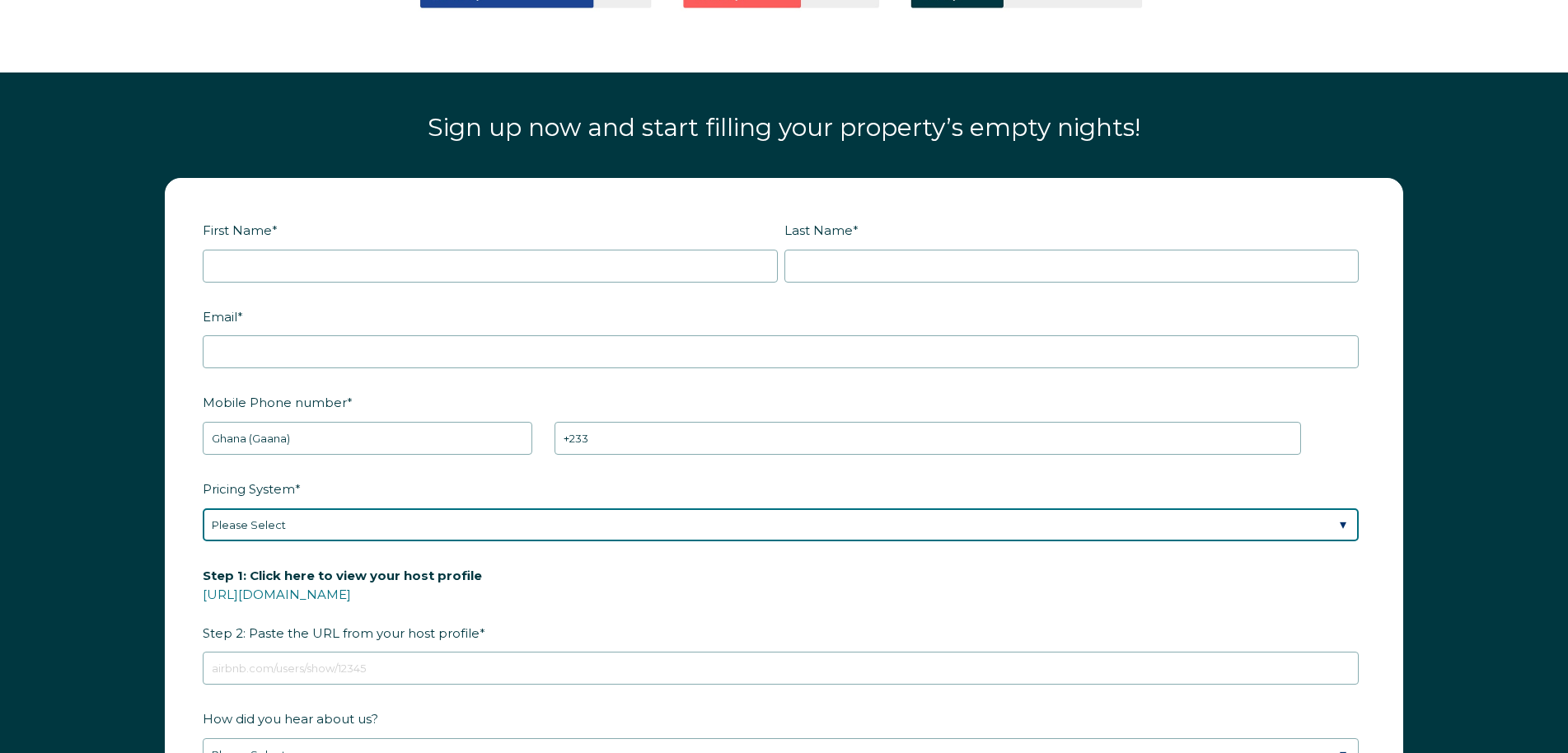
click at [202, 509] on select "Please Select Manual Airbnb Smart Pricing PriceLabs Wheelhouse Beyond Pricing 3…" at bounding box center [780, 525] width 1156 height 33
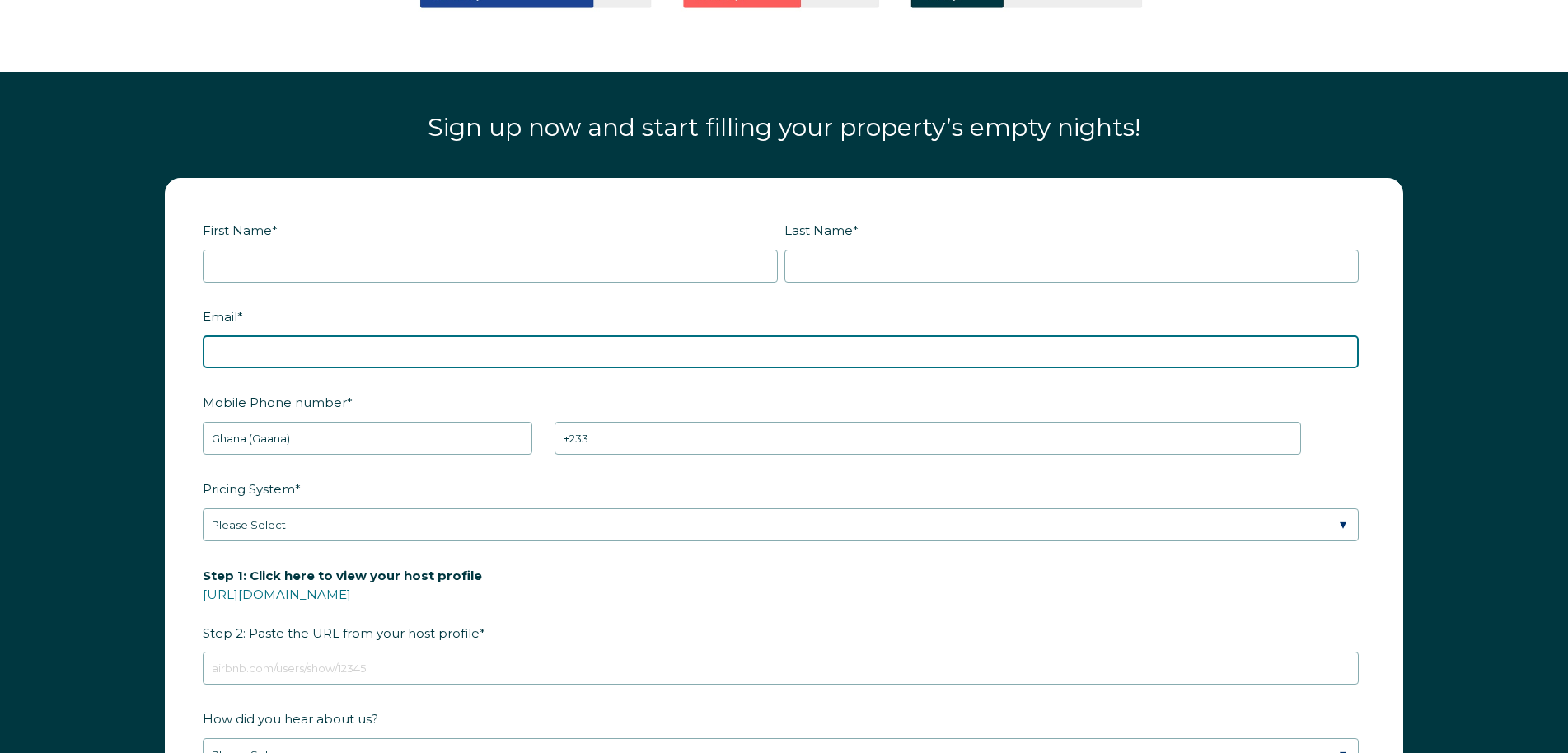
click at [723, 335] on input "Email *" at bounding box center [780, 351] width 1156 height 33
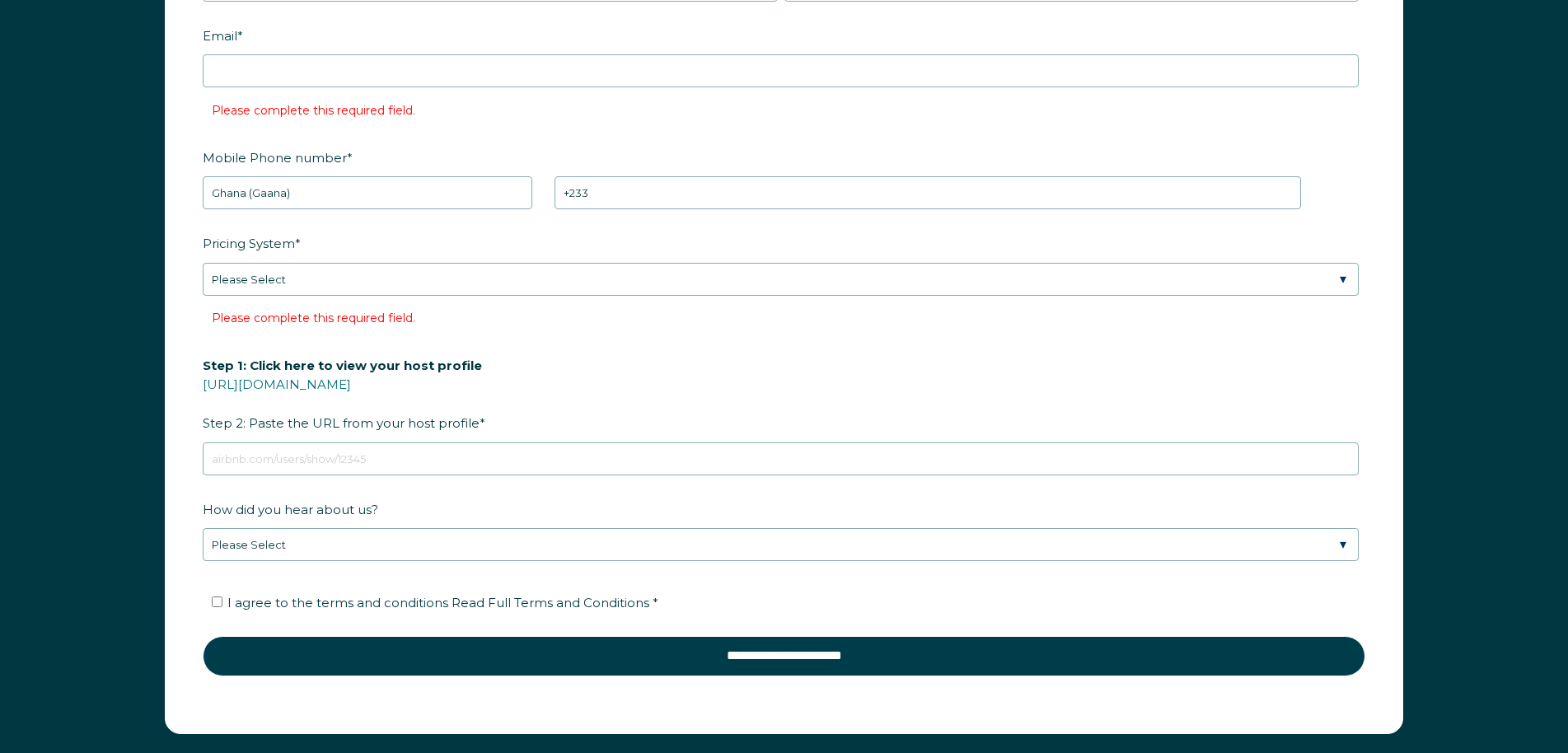
scroll to position [2607, 0]
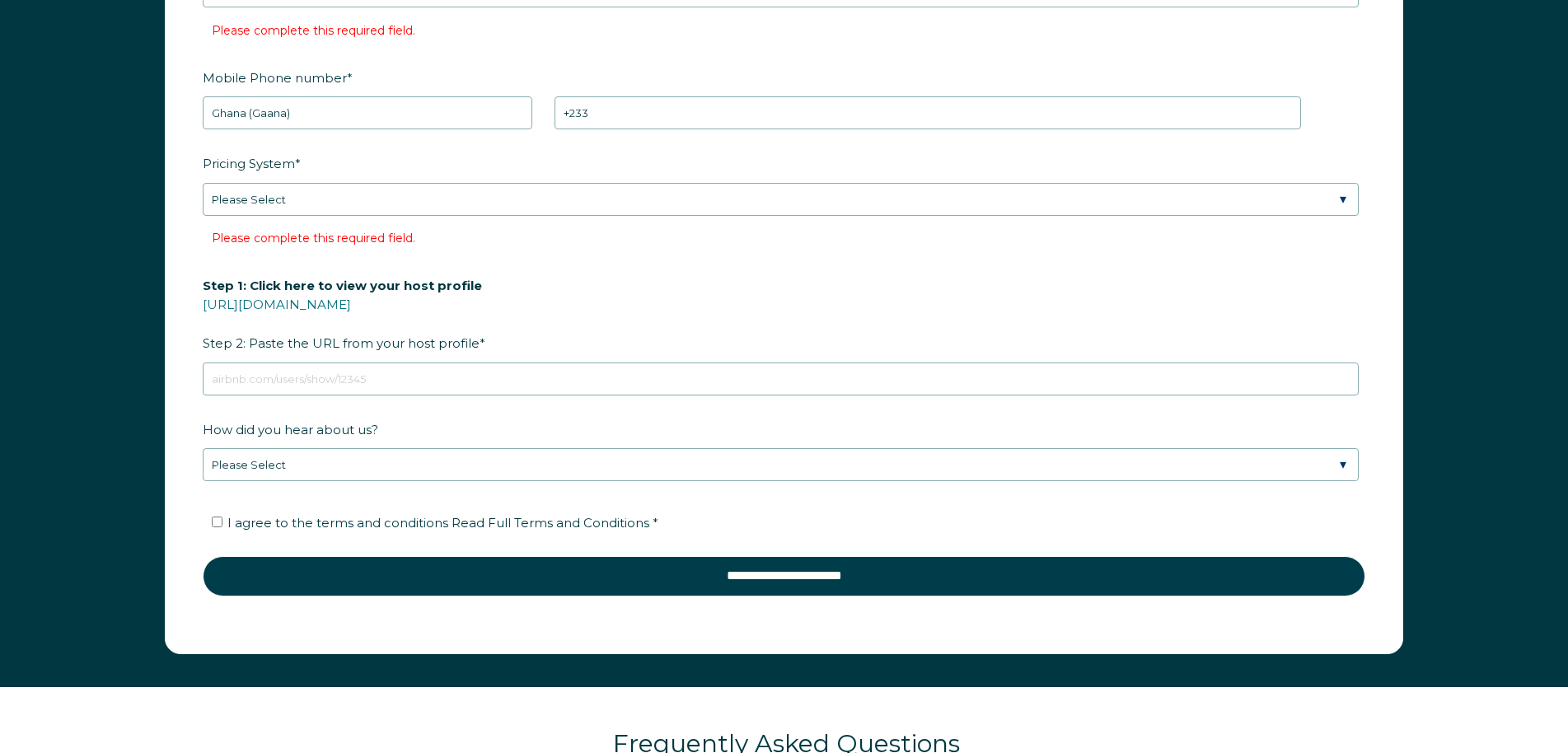
drag, startPoint x: 1427, startPoint y: 249, endPoint x: 1423, endPoint y: 316, distance: 67.1
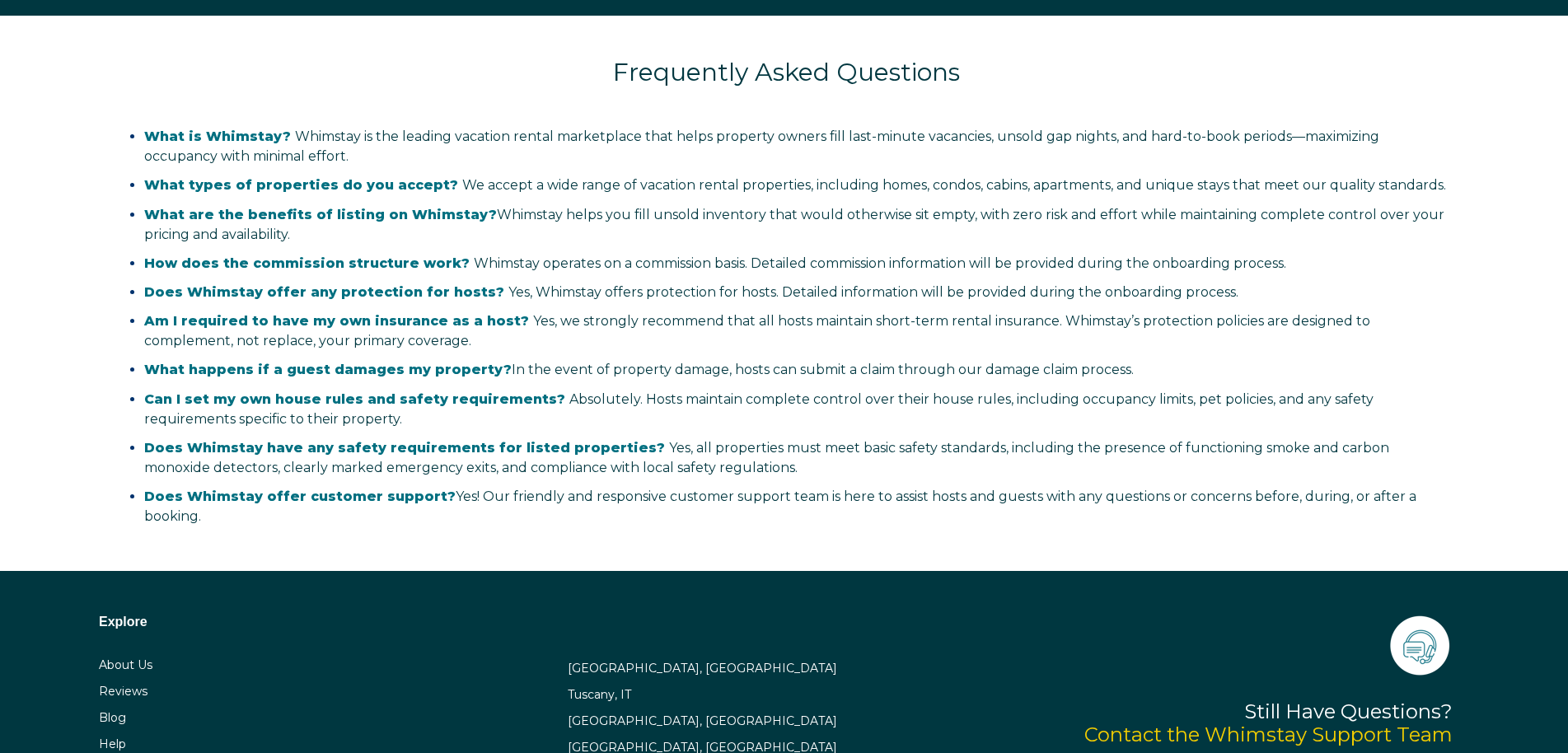
scroll to position [3340, 0]
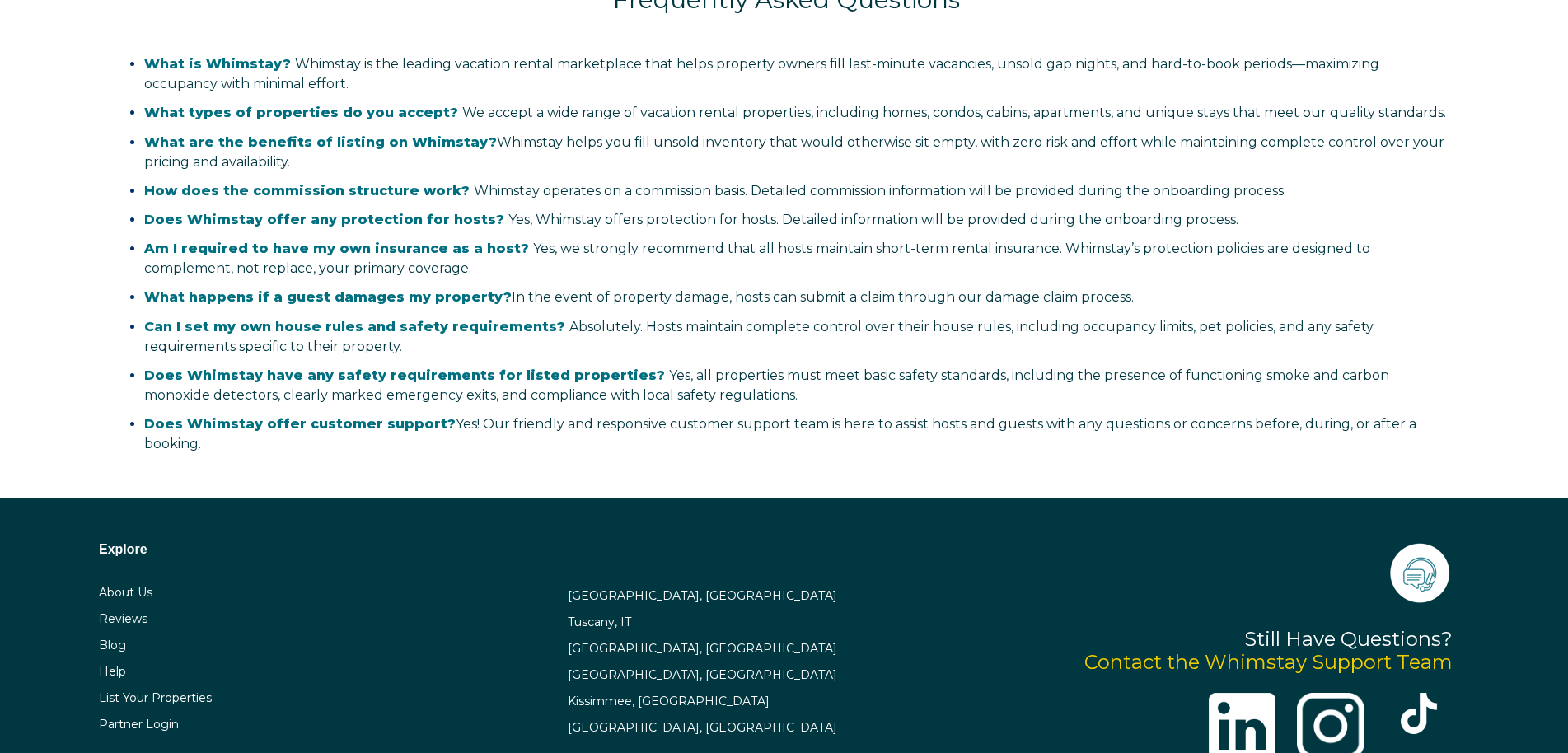
drag, startPoint x: 1426, startPoint y: 299, endPoint x: 1413, endPoint y: 383, distance: 85.0
